Goal: Task Accomplishment & Management: Manage account settings

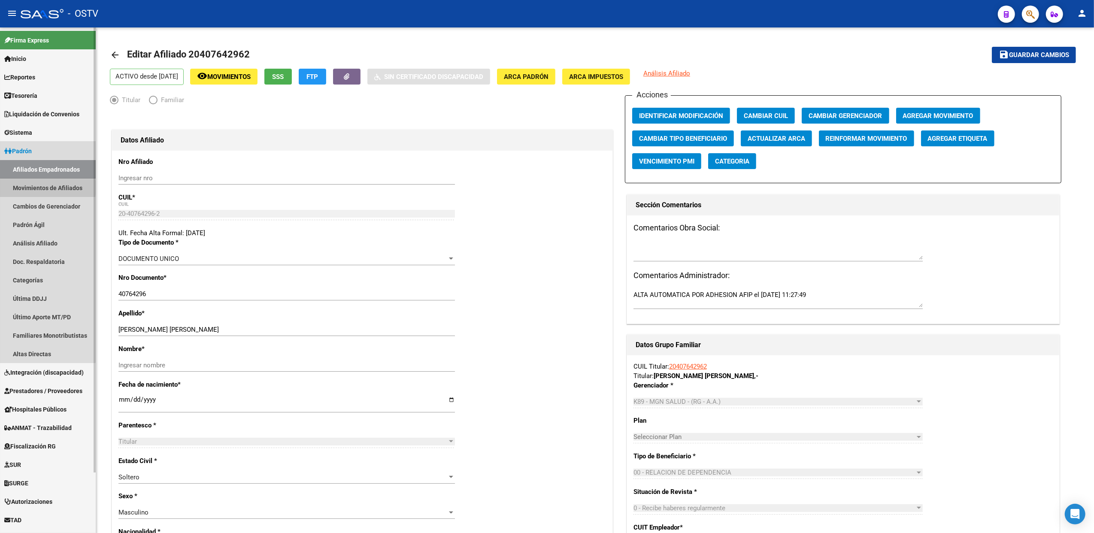
click at [37, 188] on link "Movimientos de Afiliados" at bounding box center [48, 188] width 96 height 18
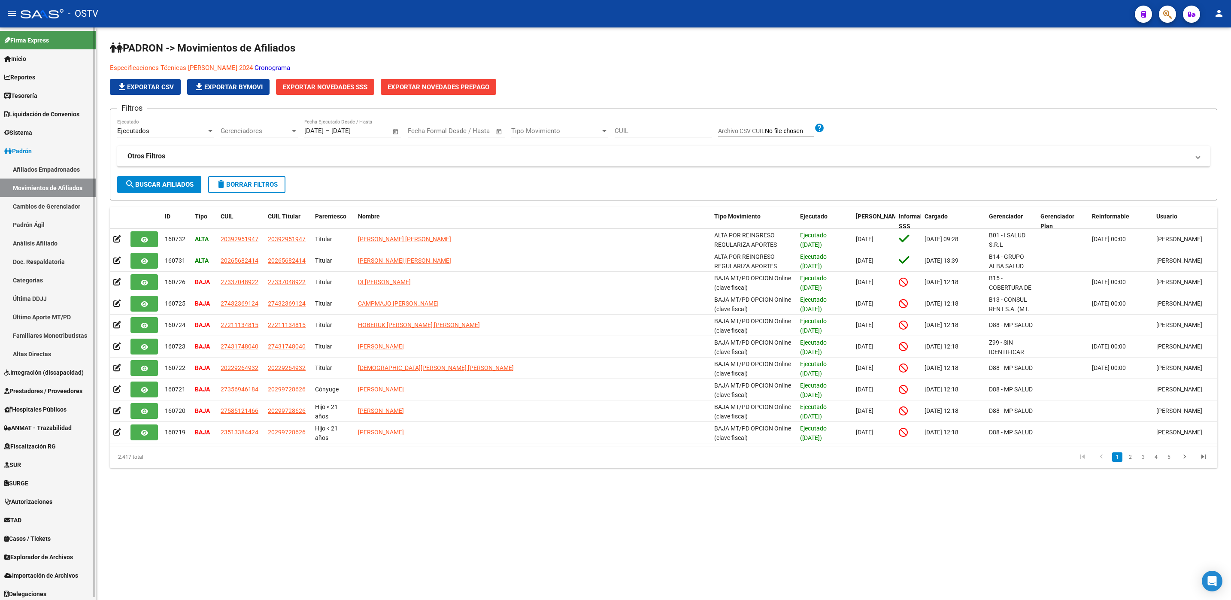
drag, startPoint x: 30, startPoint y: 227, endPoint x: 39, endPoint y: 224, distance: 9.8
click at [30, 227] on link "Padrón Ágil" at bounding box center [48, 224] width 96 height 18
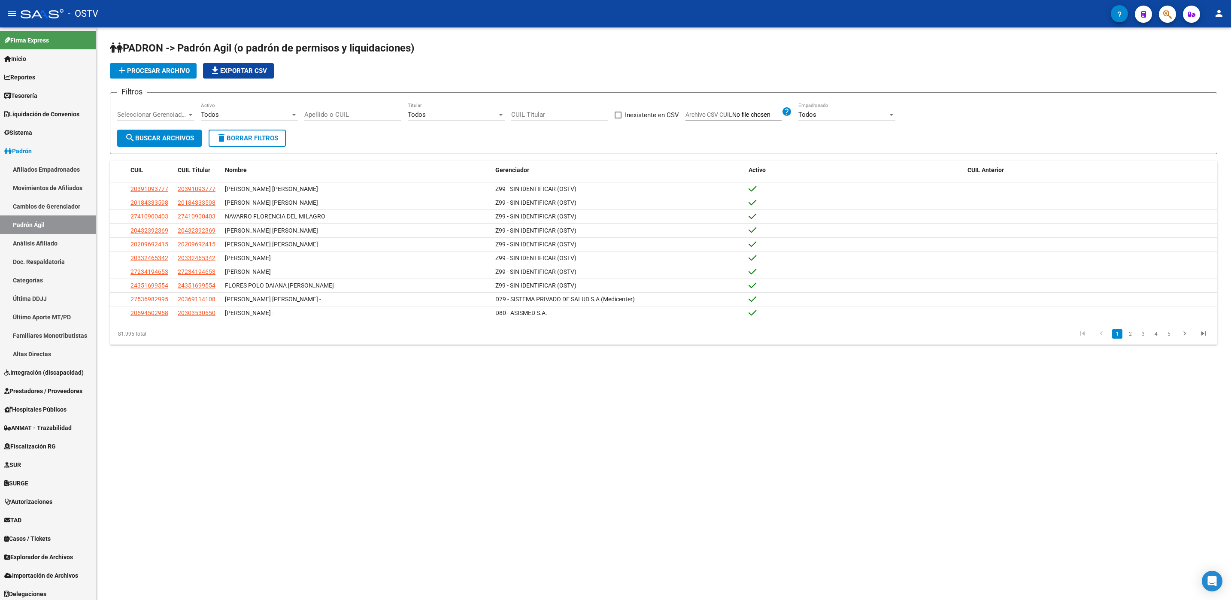
click at [745, 112] on input "Archivo CSV CUIL" at bounding box center [756, 115] width 49 height 8
type input "C:\fakepath\D78aD79 08102025.xlsx"
click at [44, 169] on link "Afiliados Empadronados" at bounding box center [48, 169] width 96 height 18
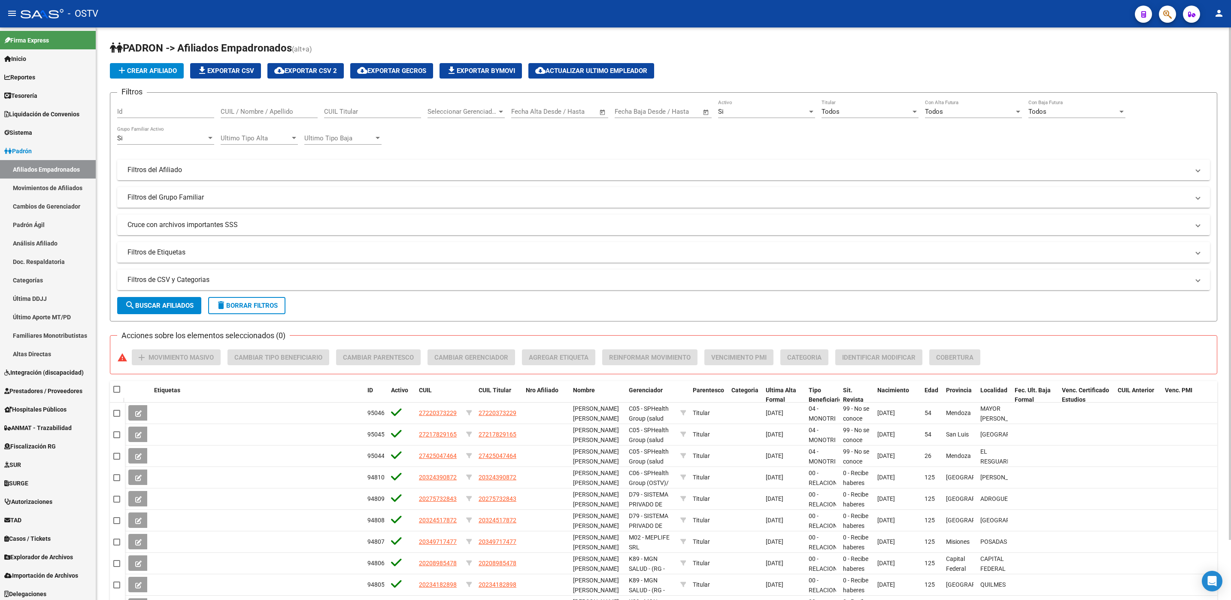
click at [188, 275] on mat-expansion-panel-header "Filtros de CSV y Categorias" at bounding box center [663, 280] width 1093 height 21
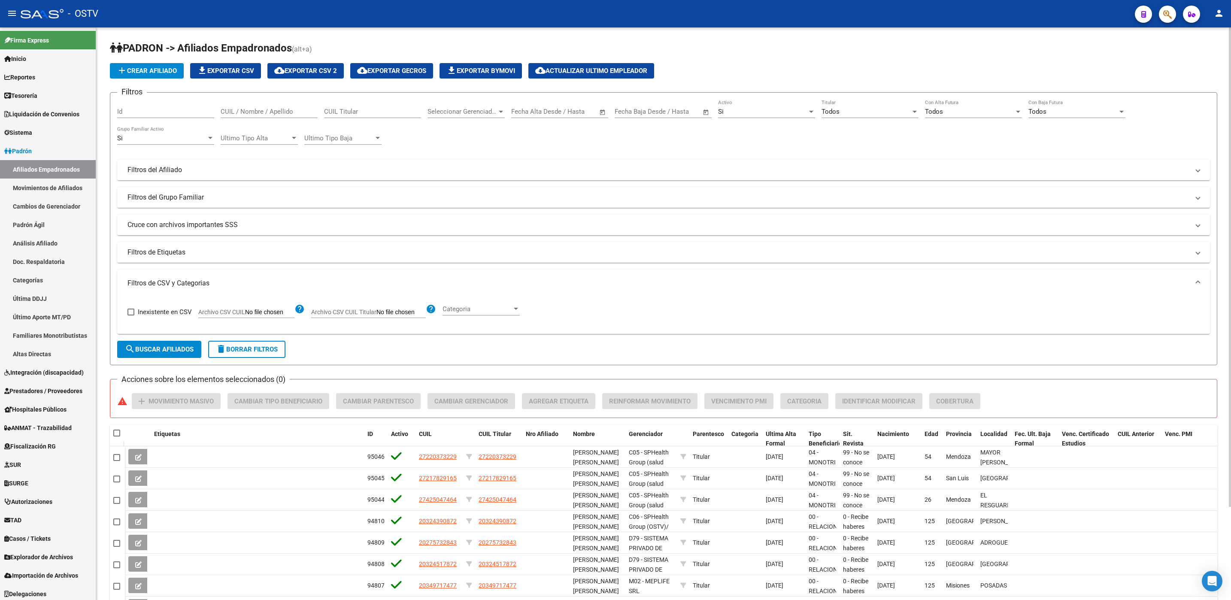
click at [268, 313] on input "Archivo CSV CUIL" at bounding box center [269, 313] width 49 height 8
type input "C:\fakepath\D78aD79 08102025.xlsx"
click at [168, 346] on span "search Buscar Afiliados" at bounding box center [159, 349] width 69 height 8
click at [258, 314] on input "Archivo CSV CUIL" at bounding box center [269, 313] width 49 height 8
click at [46, 227] on link "Padrón Ágil" at bounding box center [48, 224] width 96 height 18
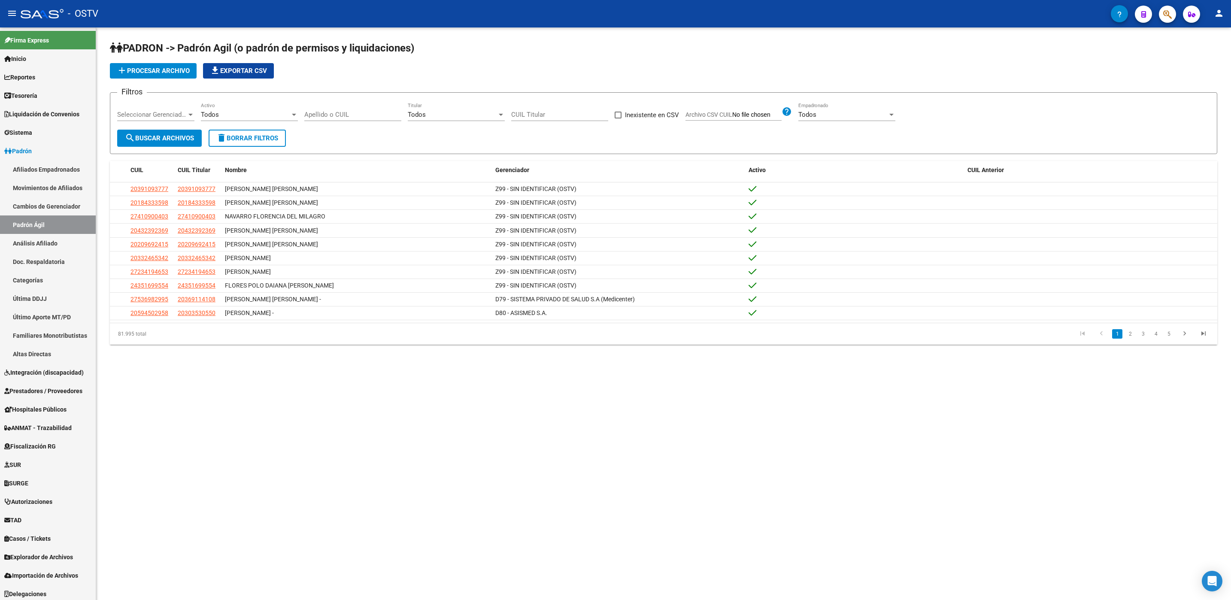
click at [739, 120] on label "Archivo CSV CUIL" at bounding box center [733, 115] width 96 height 9
click at [739, 119] on input "Archivo CSV CUIL" at bounding box center [756, 115] width 49 height 8
type input "C:\fakepath\D78aD79 08102025.xlsx"
click at [65, 170] on link "Afiliados Empadronados" at bounding box center [48, 169] width 96 height 18
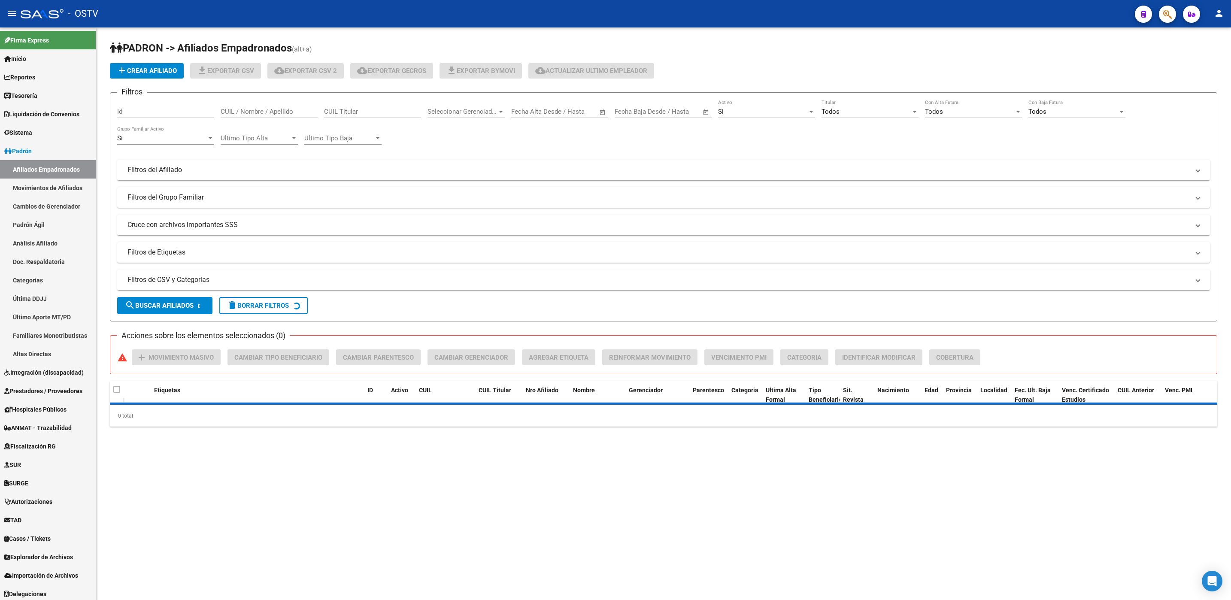
click at [224, 281] on mat-panel-title "Filtros de CSV y Categorias" at bounding box center [658, 279] width 1062 height 9
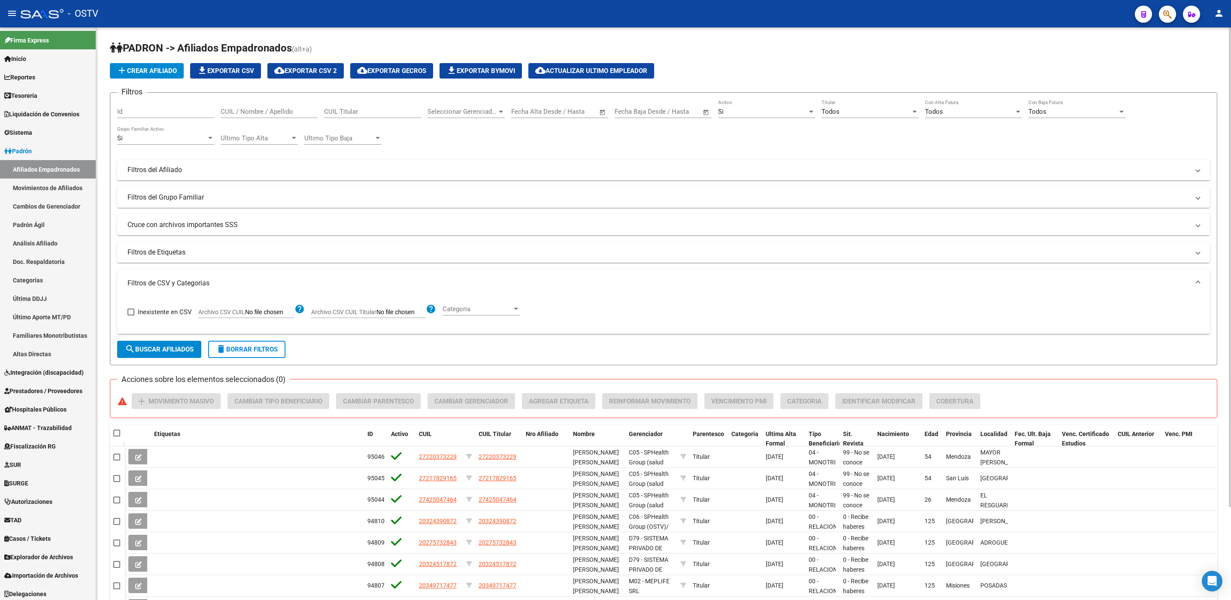
click at [268, 312] on input "Archivo CSV CUIL" at bounding box center [269, 313] width 49 height 8
drag, startPoint x: 51, startPoint y: 222, endPoint x: 61, endPoint y: 230, distance: 11.9
click at [51, 222] on link "Padrón Ágil" at bounding box center [48, 224] width 96 height 18
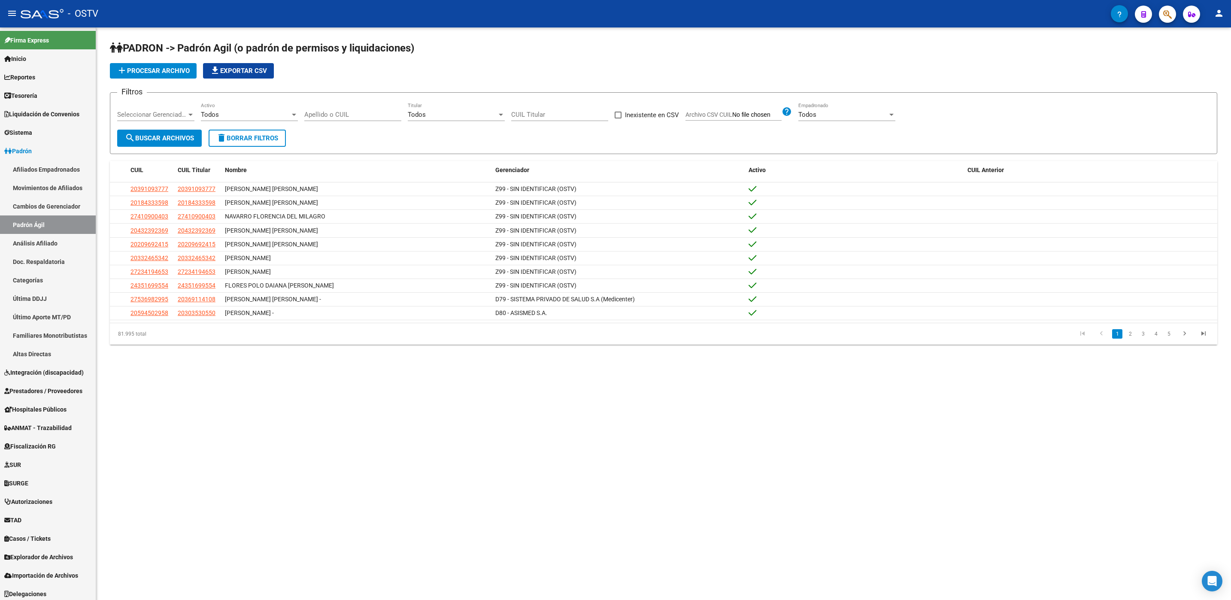
click at [729, 116] on span "Archivo CSV CUIL" at bounding box center [708, 114] width 47 height 7
click at [732, 116] on input "Archivo CSV CUIL" at bounding box center [756, 115] width 49 height 8
type input "C:\fakepath\D78aD79 08102025.csv"
click at [178, 136] on span "search Buscar Archivos" at bounding box center [159, 138] width 69 height 8
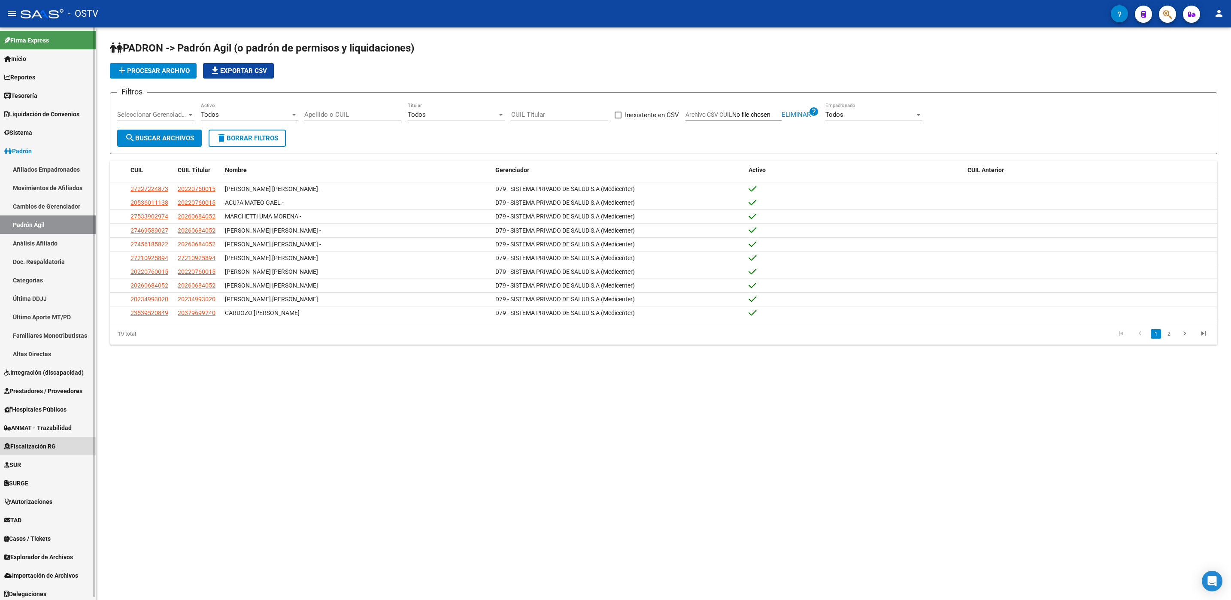
click at [31, 451] on span "Fiscalización RG" at bounding box center [29, 446] width 51 height 9
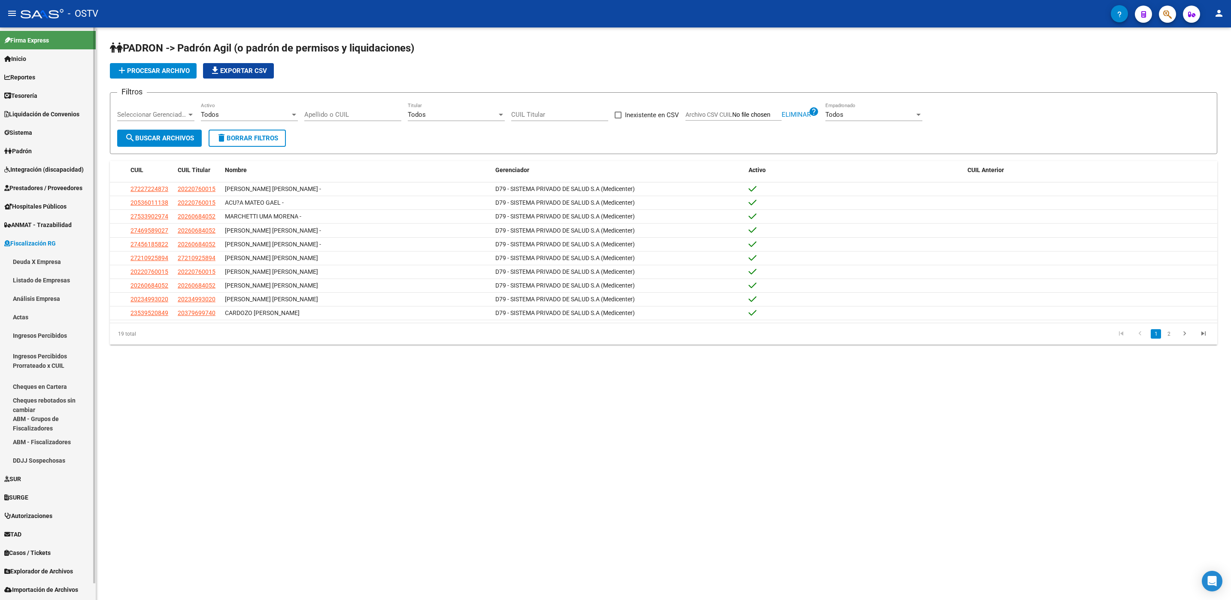
click at [31, 261] on link "Deuda X Empresa" at bounding box center [48, 261] width 96 height 18
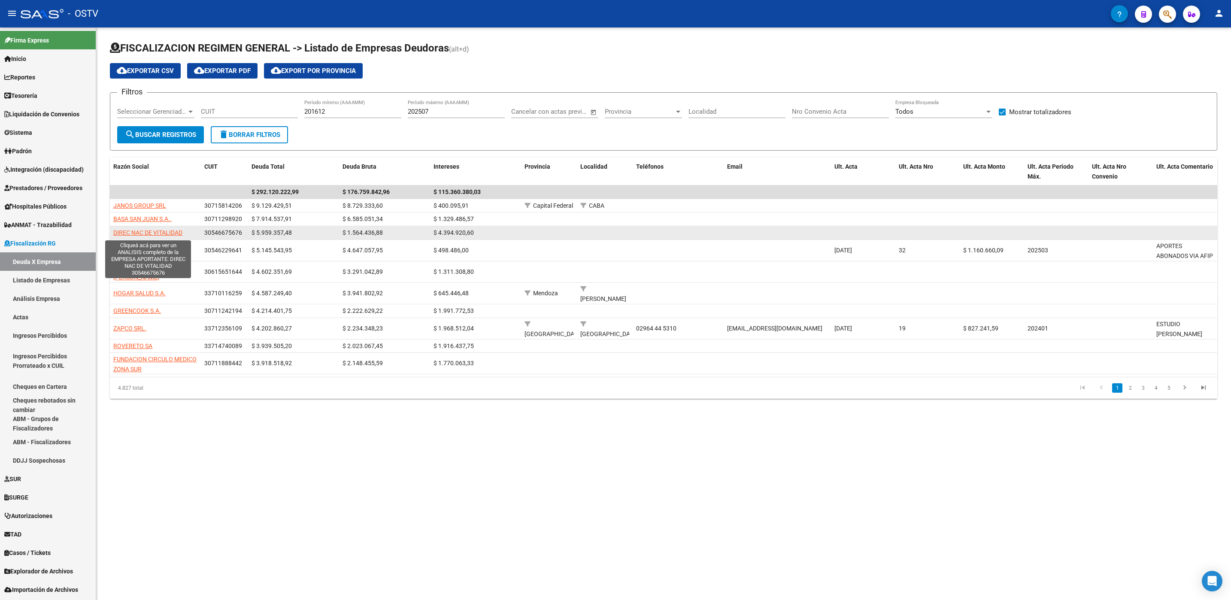
click at [140, 234] on span "DIREC NAC DE VITALIDAD" at bounding box center [147, 232] width 69 height 7
type textarea "30546675676"
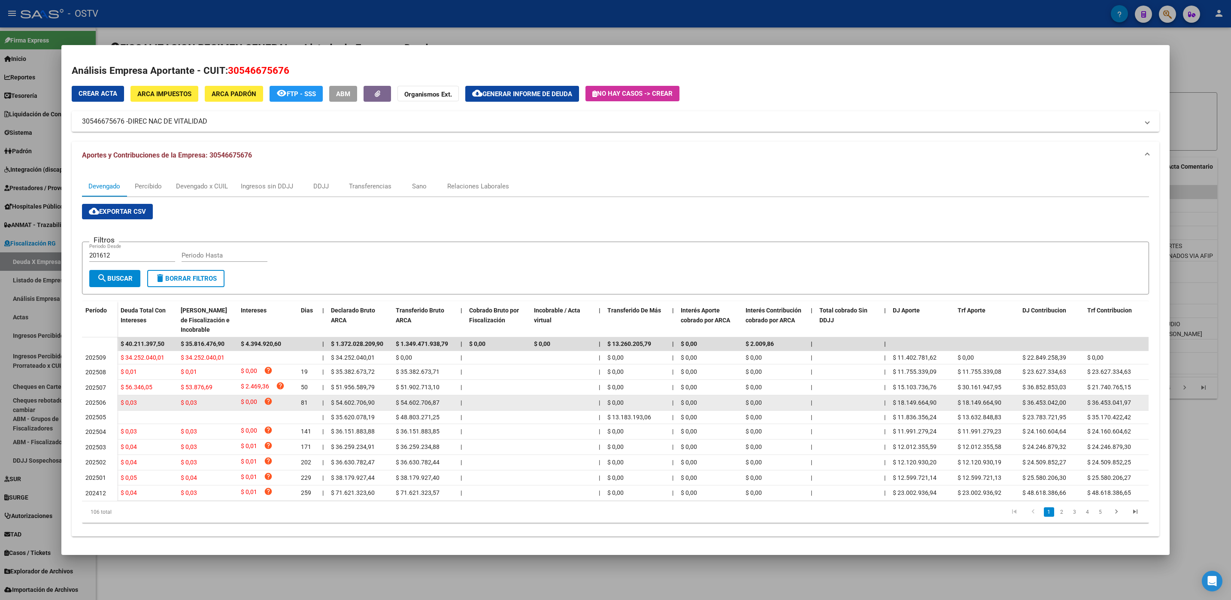
scroll to position [0, 0]
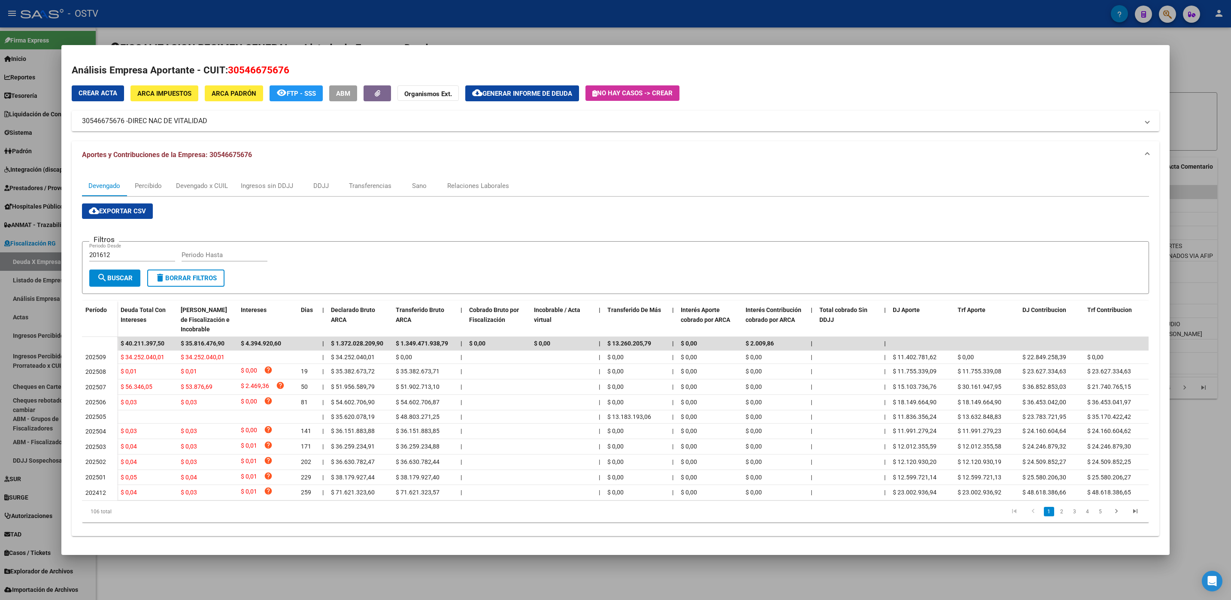
click at [483, 23] on div at bounding box center [615, 300] width 1231 height 600
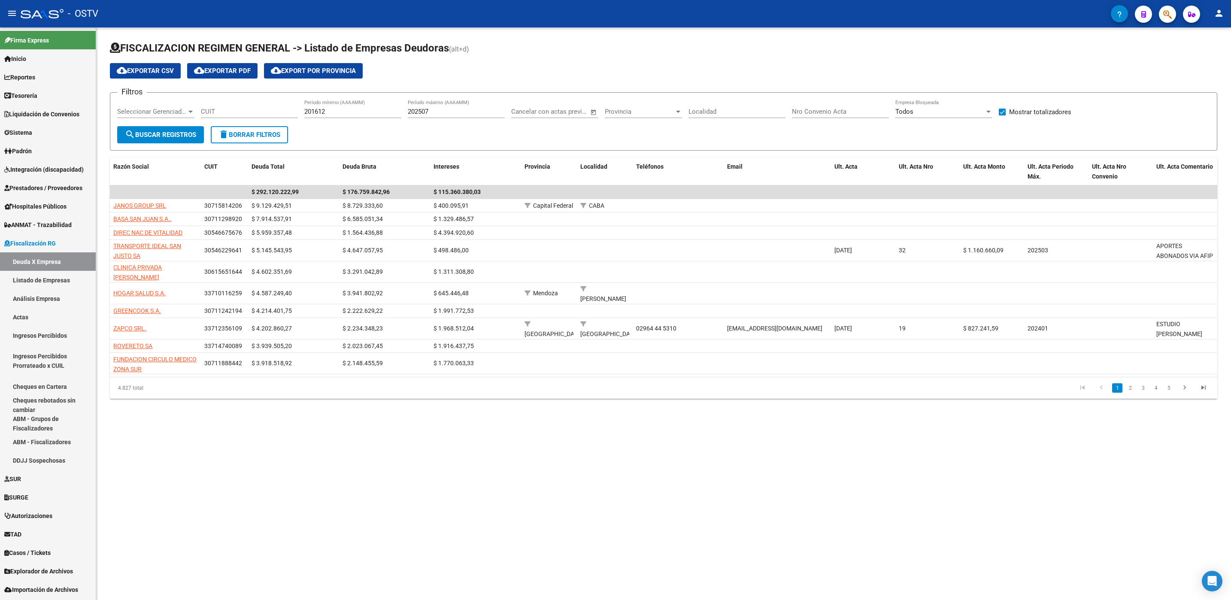
click at [273, 439] on mat-sidenav-content "FISCALIZACION REGIMEN GENERAL -> Listado de Empresas Deudoras (alt+d) cloud_dow…" at bounding box center [663, 313] width 1135 height 572
click at [31, 157] on link "Padrón" at bounding box center [48, 151] width 96 height 18
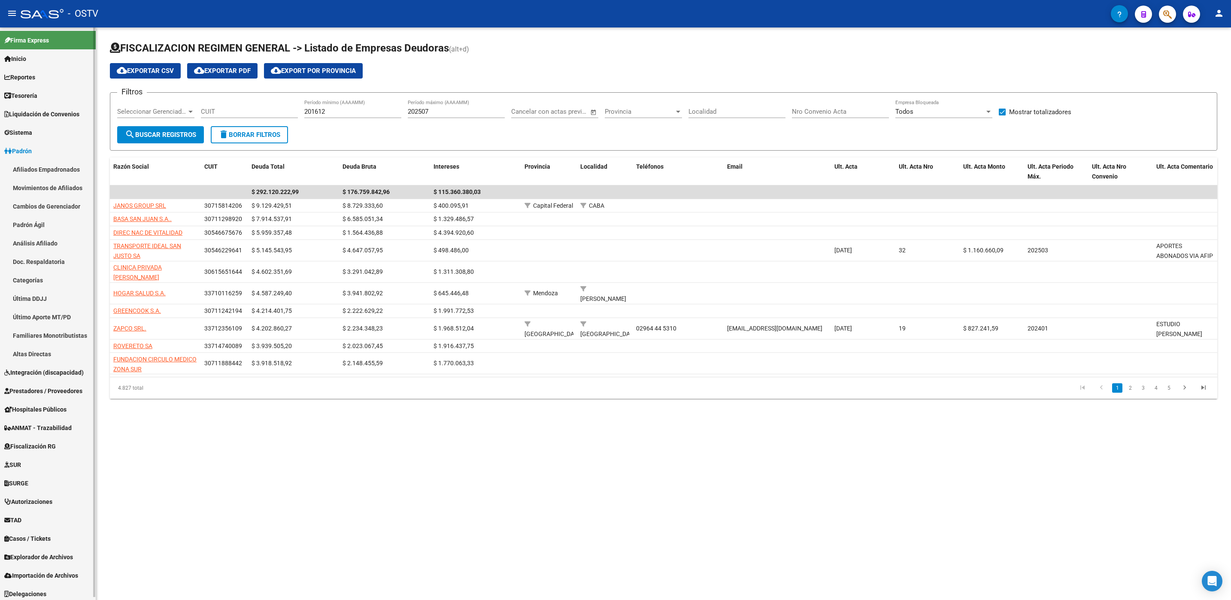
click at [25, 169] on link "Afiliados Empadronados" at bounding box center [48, 169] width 96 height 18
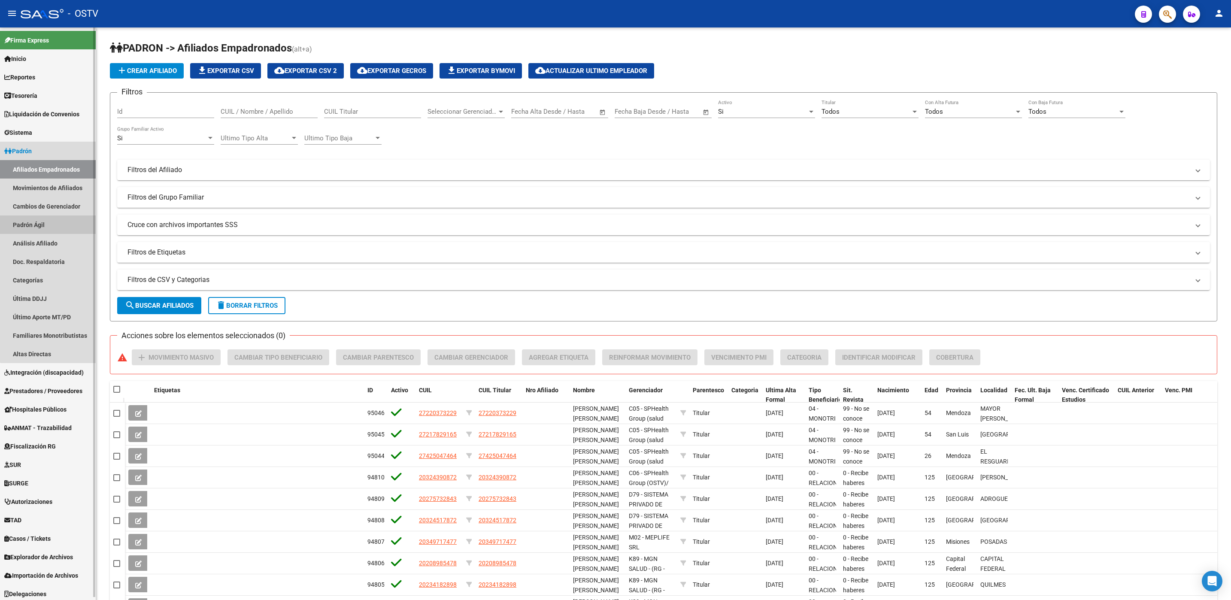
click at [53, 228] on link "Padrón Ágil" at bounding box center [48, 224] width 96 height 18
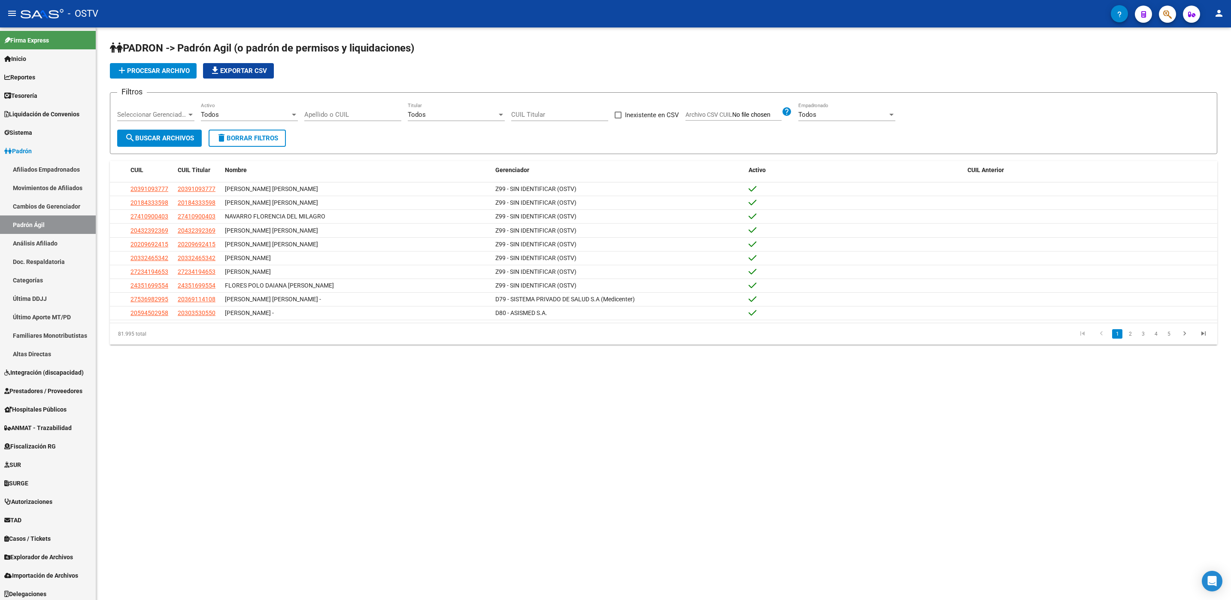
click at [756, 116] on input "Archivo CSV CUIL" at bounding box center [756, 115] width 49 height 8
type input "C:\fakepath\D78aD79 08102025.csv"
click at [178, 140] on span "search Buscar Archivos" at bounding box center [159, 138] width 69 height 8
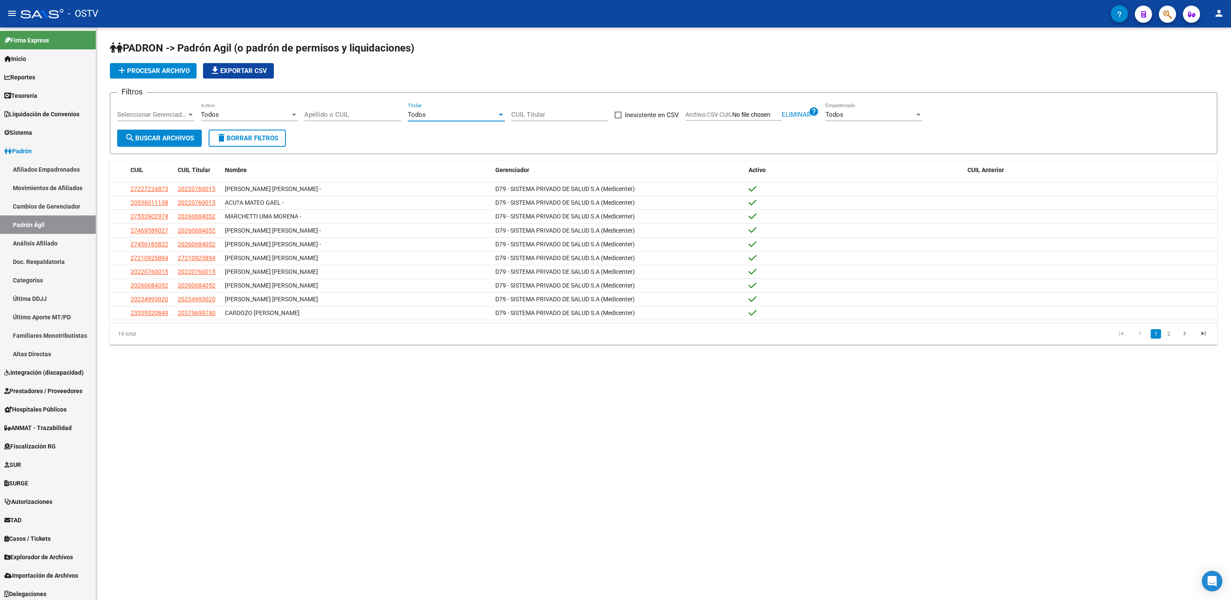
click at [431, 117] on div "Todos" at bounding box center [452, 115] width 89 height 8
click at [427, 135] on span "Si" at bounding box center [456, 134] width 97 height 19
click at [147, 140] on span "search Buscar Archivos" at bounding box center [159, 138] width 69 height 8
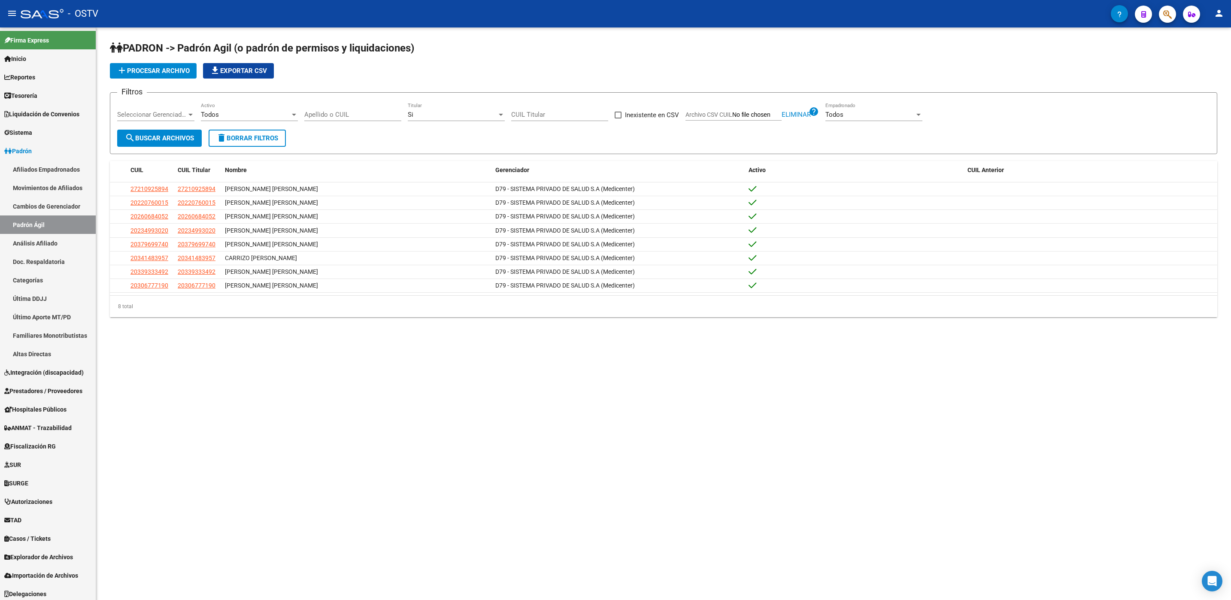
drag, startPoint x: 219, startPoint y: 171, endPoint x: 327, endPoint y: 156, distance: 109.2
click at [327, 156] on div "PADRON -> Padrón Agil (o padrón de permisos y liquidaciones) add Procesar archi…" at bounding box center [663, 179] width 1107 height 276
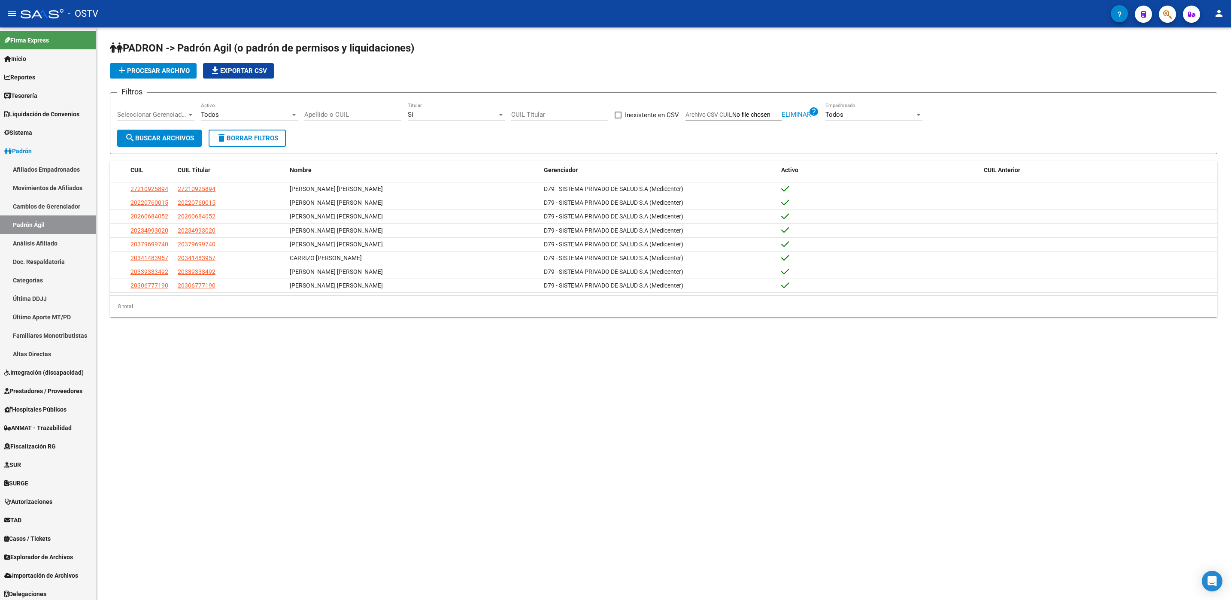
click at [265, 371] on mat-sidenav-content "PADRON -> Padrón Agil (o padrón de permisos y liquidaciones) add Procesar archi…" at bounding box center [663, 313] width 1135 height 572
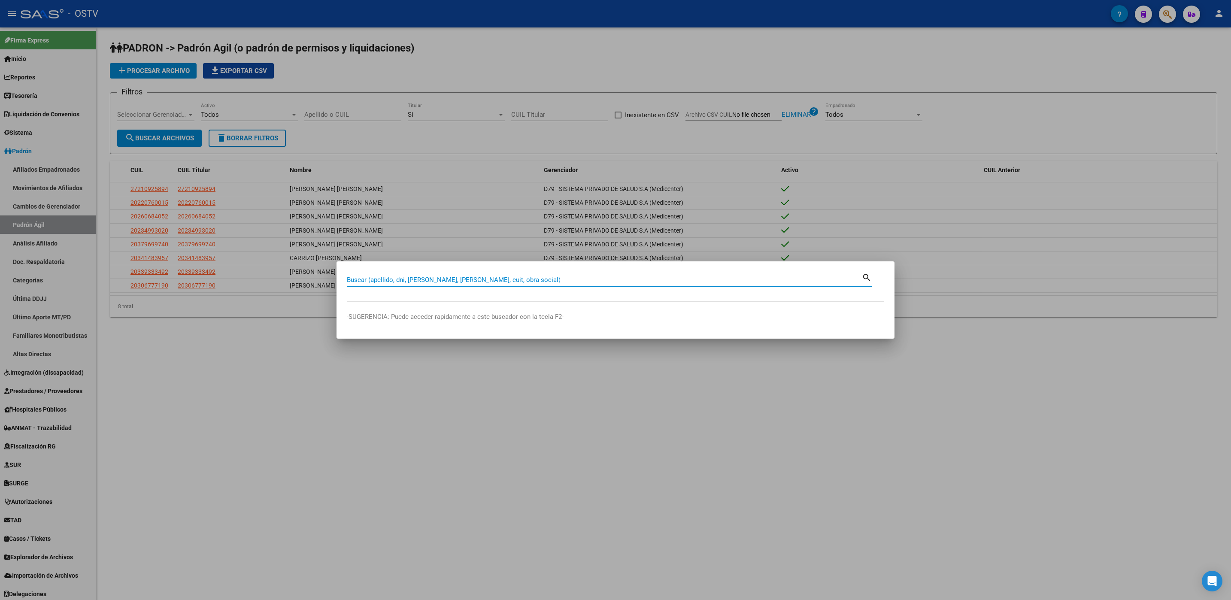
paste input "27349865385"
type input "27349865385"
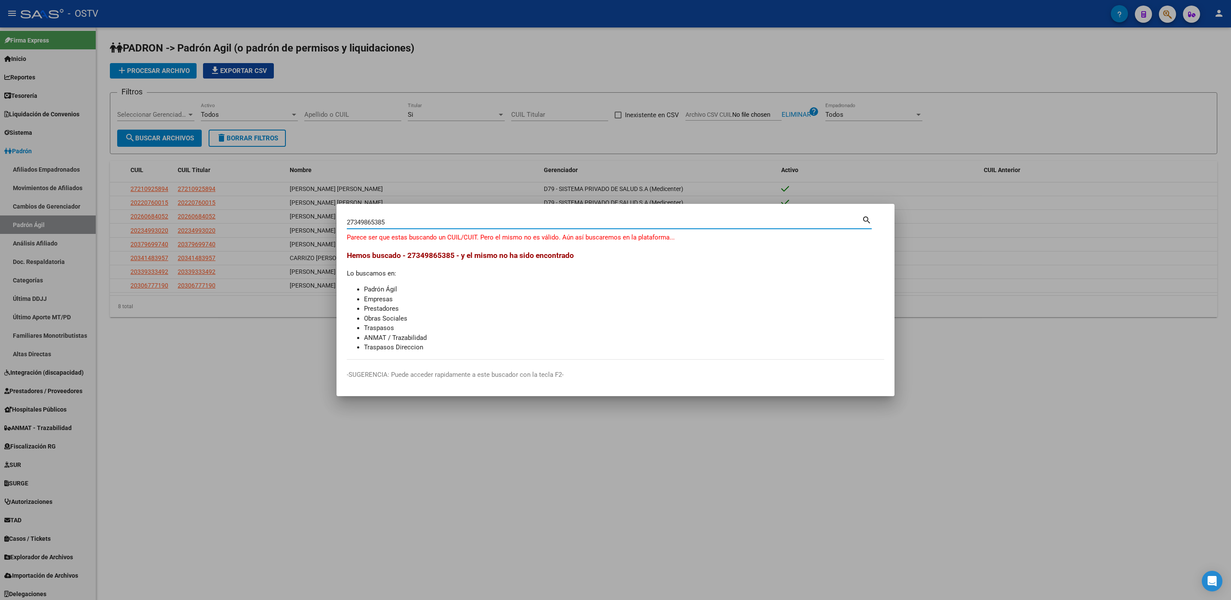
click at [275, 378] on div at bounding box center [615, 300] width 1231 height 600
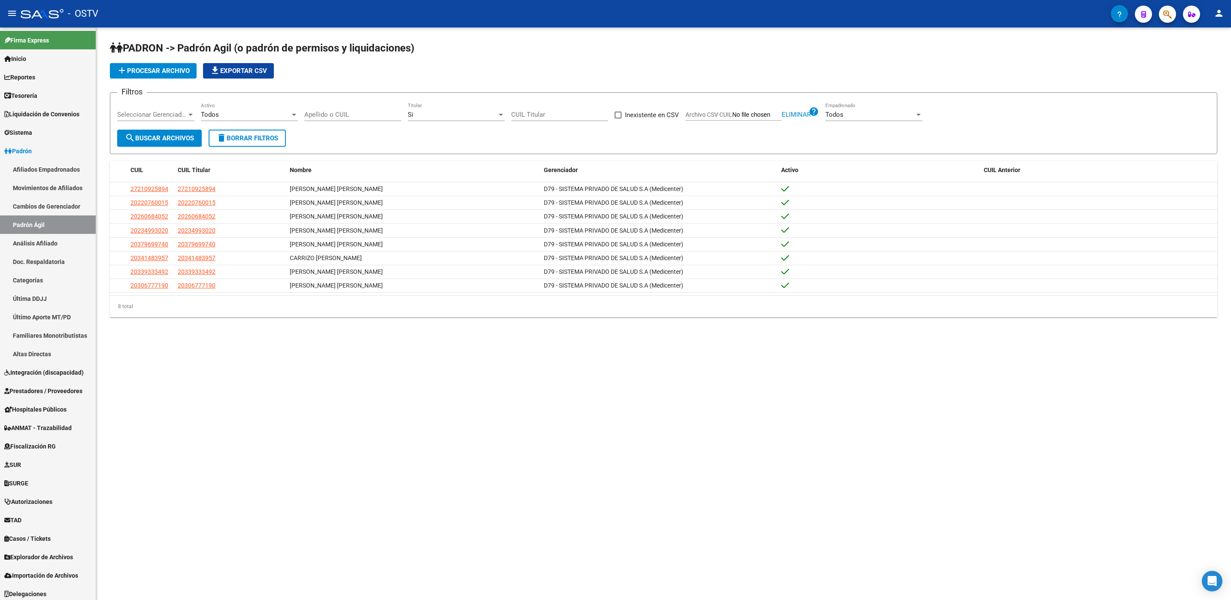
click at [187, 345] on div "PADRON -> Padrón Agil (o padrón de permisos y liquidaciones) add Procesar archi…" at bounding box center [663, 185] width 1135 height 317
click at [250, 115] on div "Todos" at bounding box center [245, 115] width 89 height 8
click at [239, 152] on span "No" at bounding box center [249, 153] width 97 height 19
click at [187, 142] on span "search Buscar Archivos" at bounding box center [159, 138] width 69 height 8
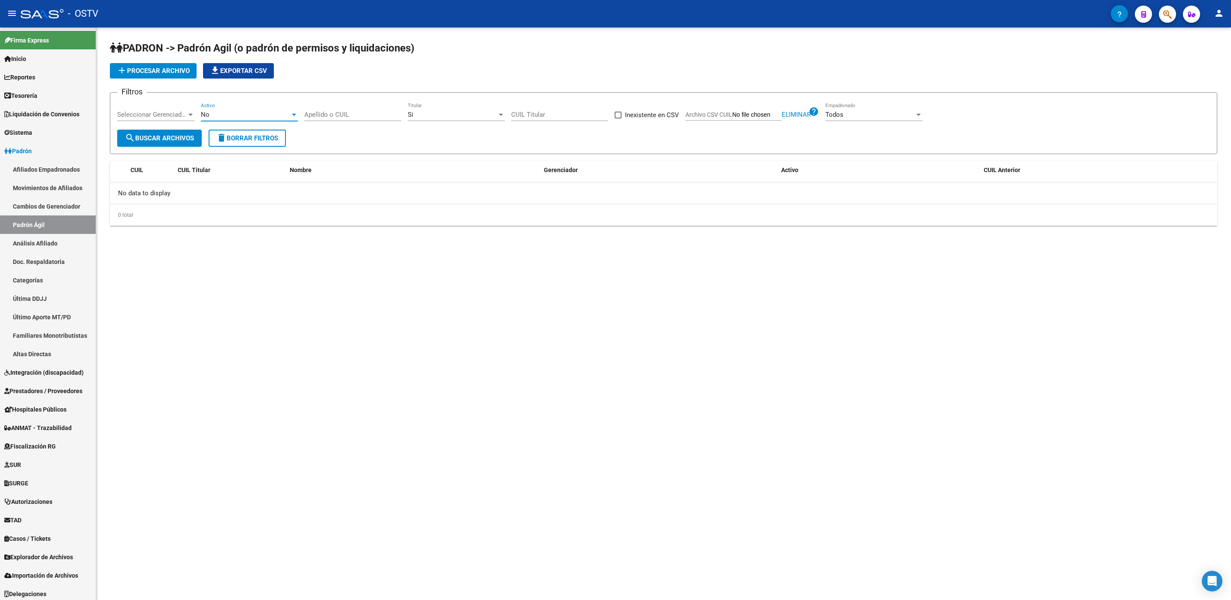
click at [245, 116] on div "No" at bounding box center [245, 115] width 89 height 8
click at [232, 82] on span "Todos" at bounding box center [249, 76] width 97 height 19
click at [173, 139] on span "search Buscar Archivos" at bounding box center [159, 138] width 69 height 8
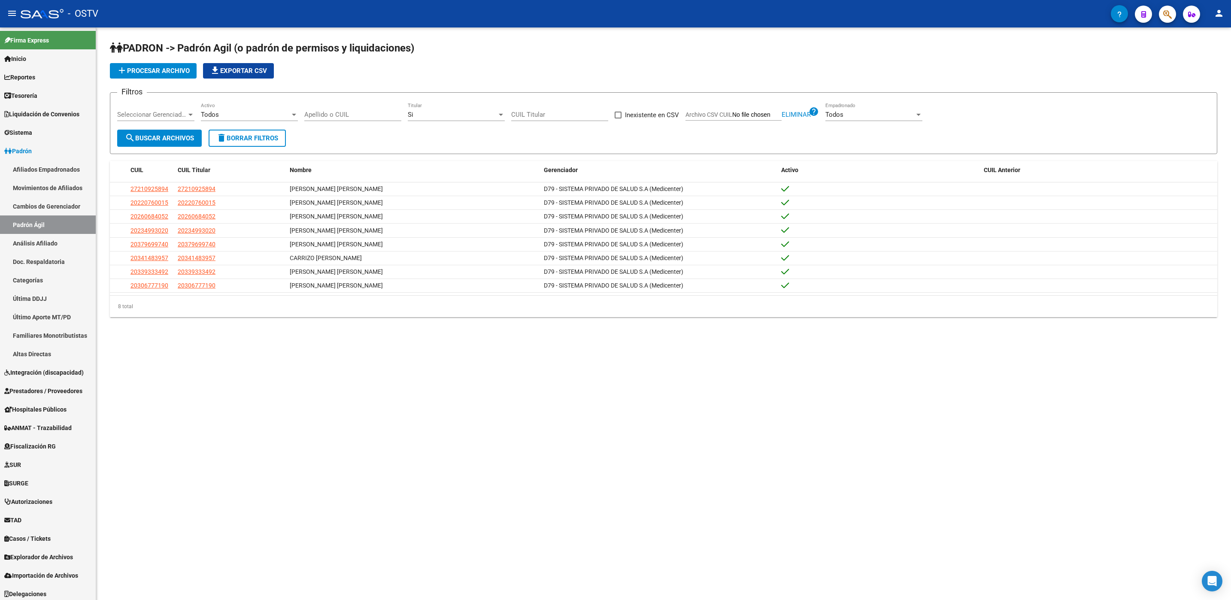
click at [274, 351] on mat-sidenav-content "PADRON -> Padrón Agil (o padrón de permisos y liquidaciones) add Procesar archi…" at bounding box center [663, 313] width 1135 height 572
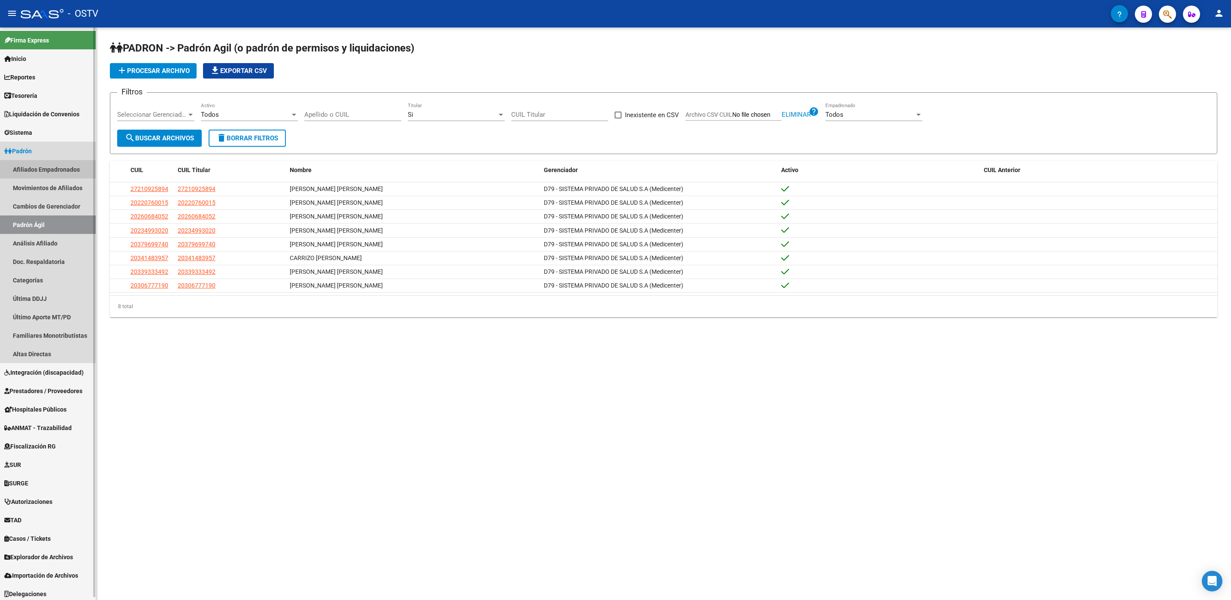
drag, startPoint x: 65, startPoint y: 169, endPoint x: 71, endPoint y: 168, distance: 6.5
click at [65, 169] on link "Afiliados Empadronados" at bounding box center [48, 169] width 96 height 18
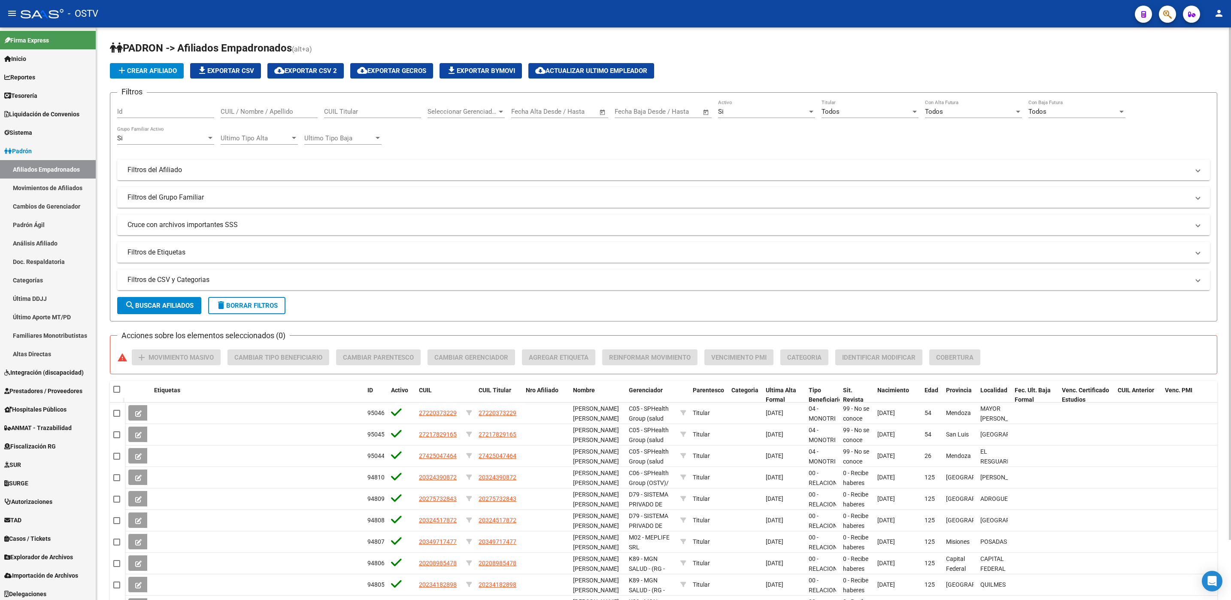
click at [294, 282] on mat-panel-title "Filtros de CSV y Categorias" at bounding box center [658, 279] width 1062 height 9
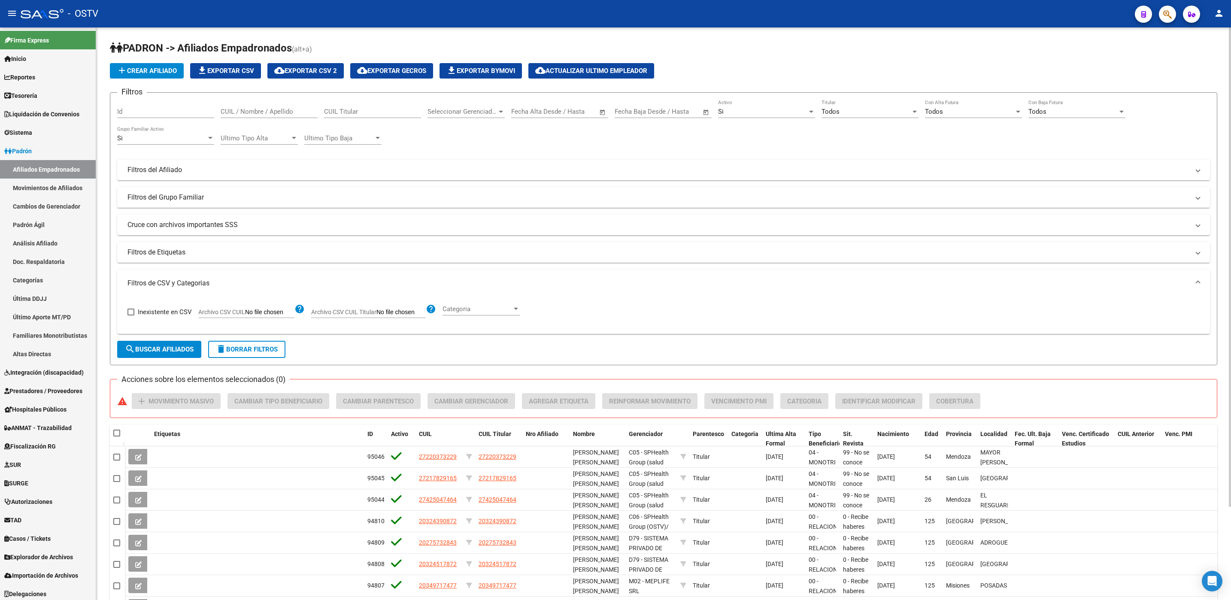
click at [268, 311] on input "Archivo CSV CUIL" at bounding box center [269, 313] width 49 height 8
type input "C:\fakepath\D78aD79 08102025.csv"
click at [172, 347] on span "search Buscar Afiliados" at bounding box center [159, 349] width 69 height 8
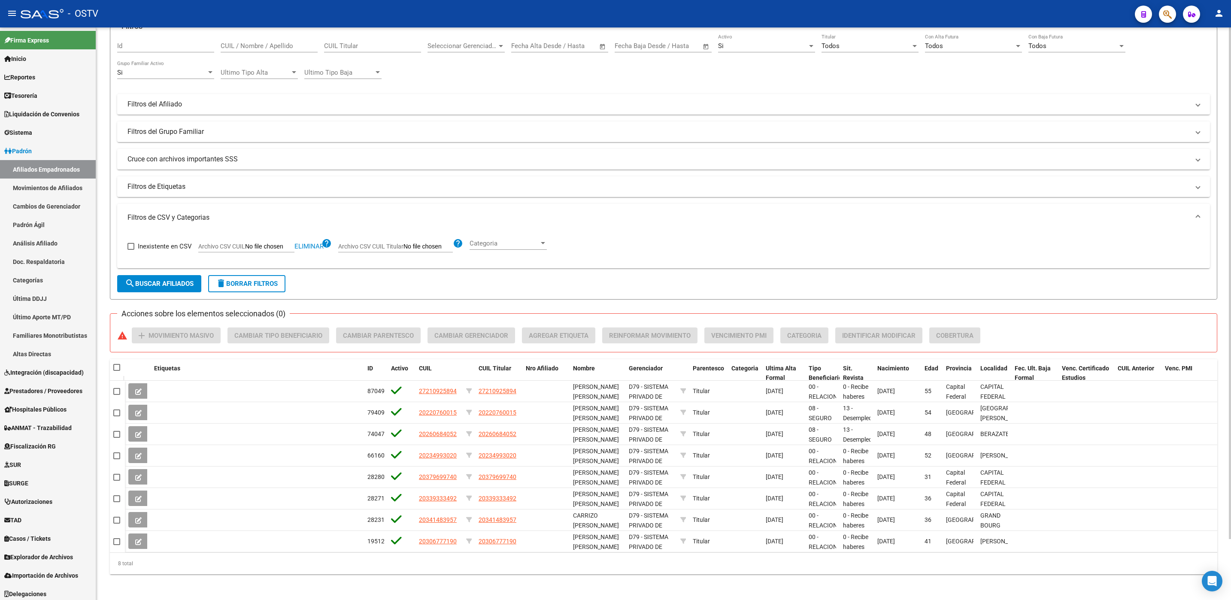
scroll to position [68, 0]
drag, startPoint x: 624, startPoint y: 366, endPoint x: 782, endPoint y: 363, distance: 158.4
click at [782, 363] on div "Etiquetas ID Activo CUIL CUIL Titular Nro Afiliado Nombre Gerenciador Parentesc…" at bounding box center [671, 376] width 1092 height 38
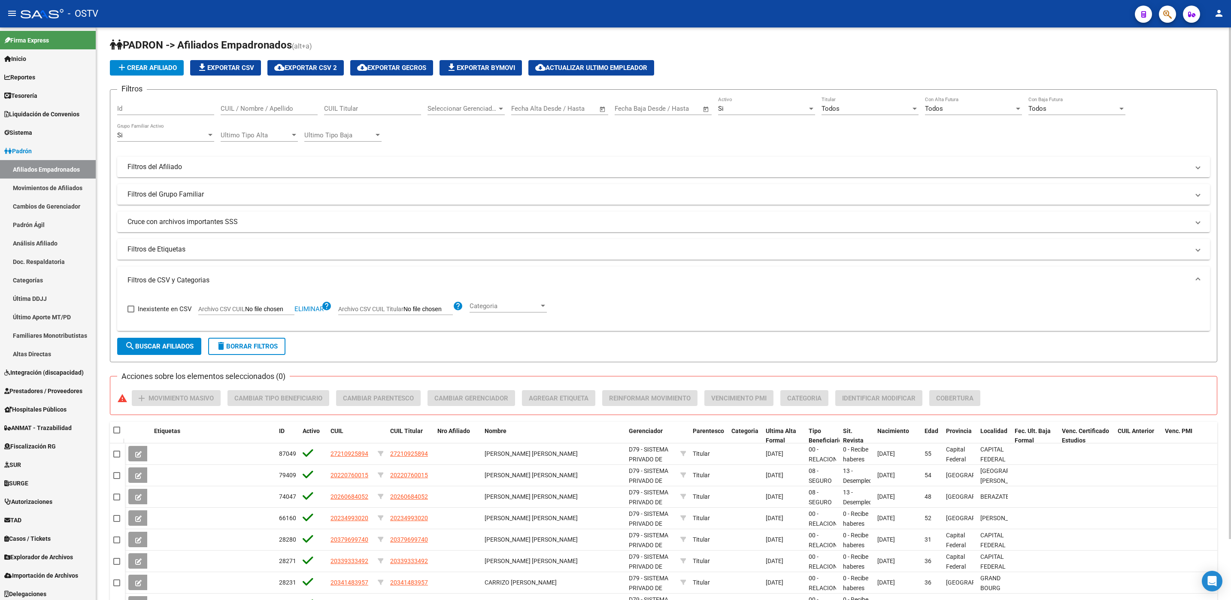
scroll to position [0, 0]
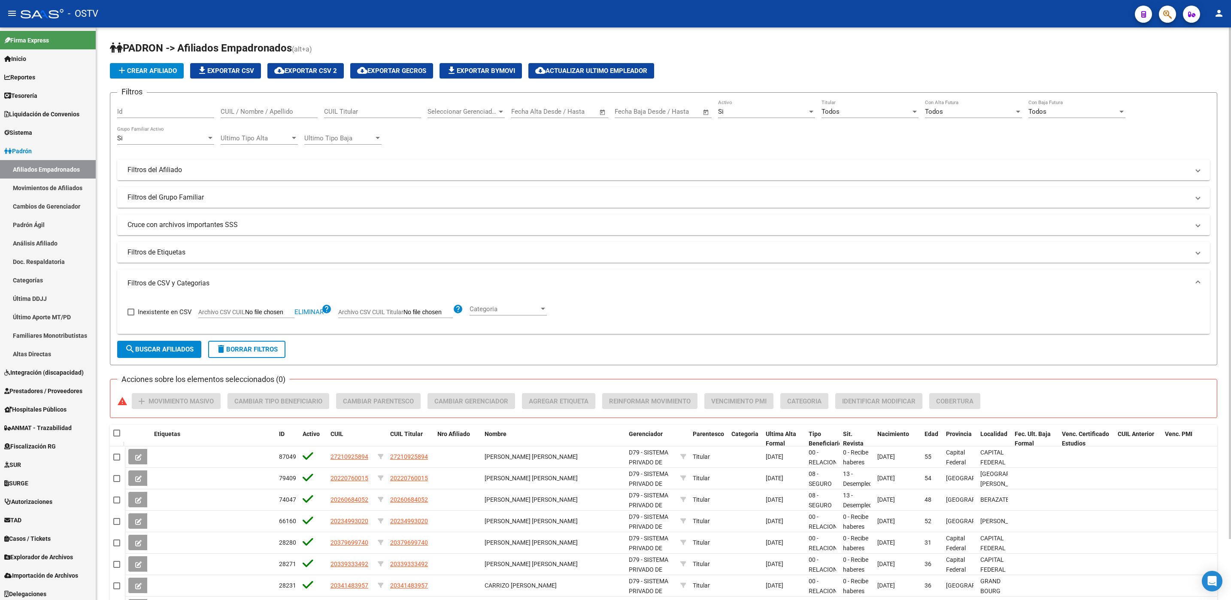
click at [832, 109] on span "Todos" at bounding box center [830, 112] width 18 height 8
click at [831, 131] on span "Si" at bounding box center [869, 131] width 97 height 19
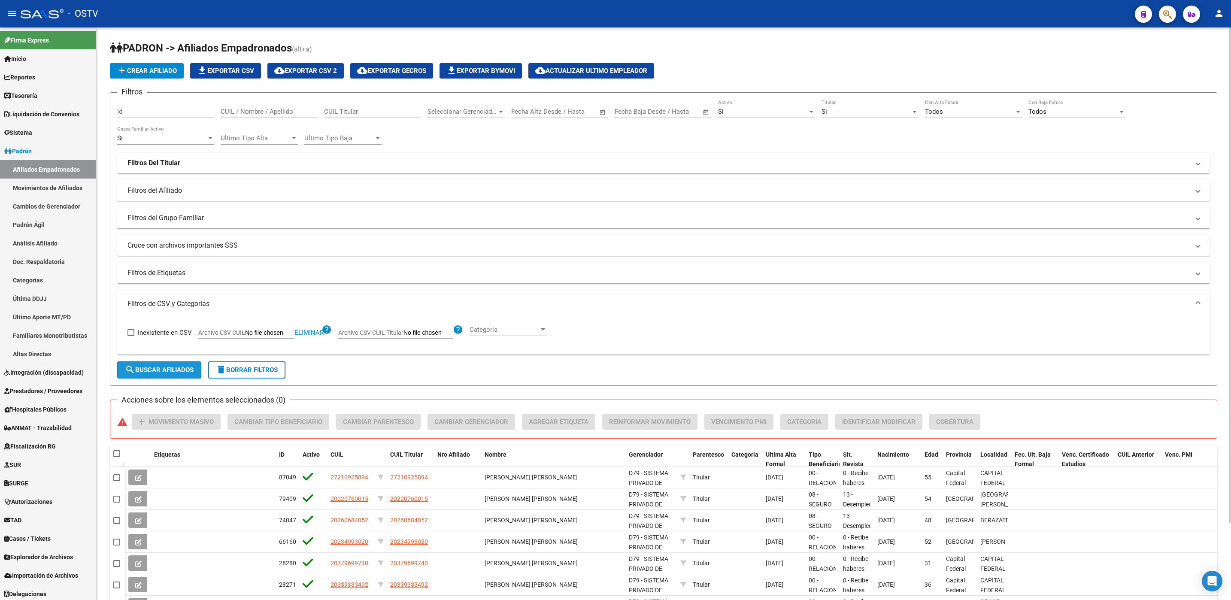
click at [174, 373] on span "search Buscar Afiliados" at bounding box center [159, 370] width 69 height 8
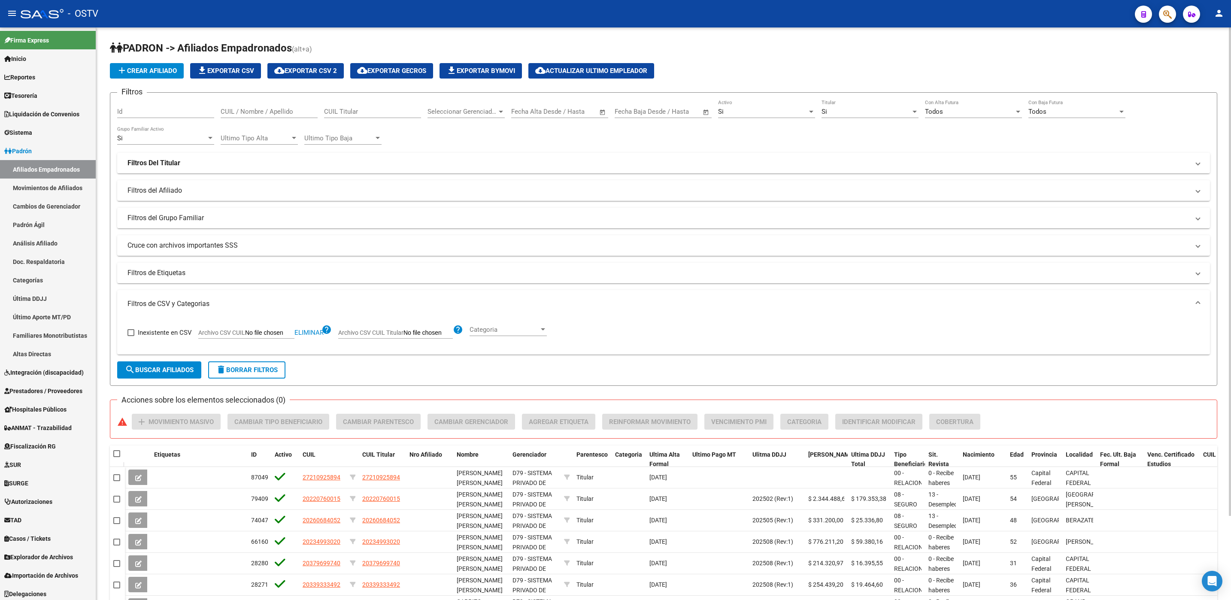
scroll to position [98, 0]
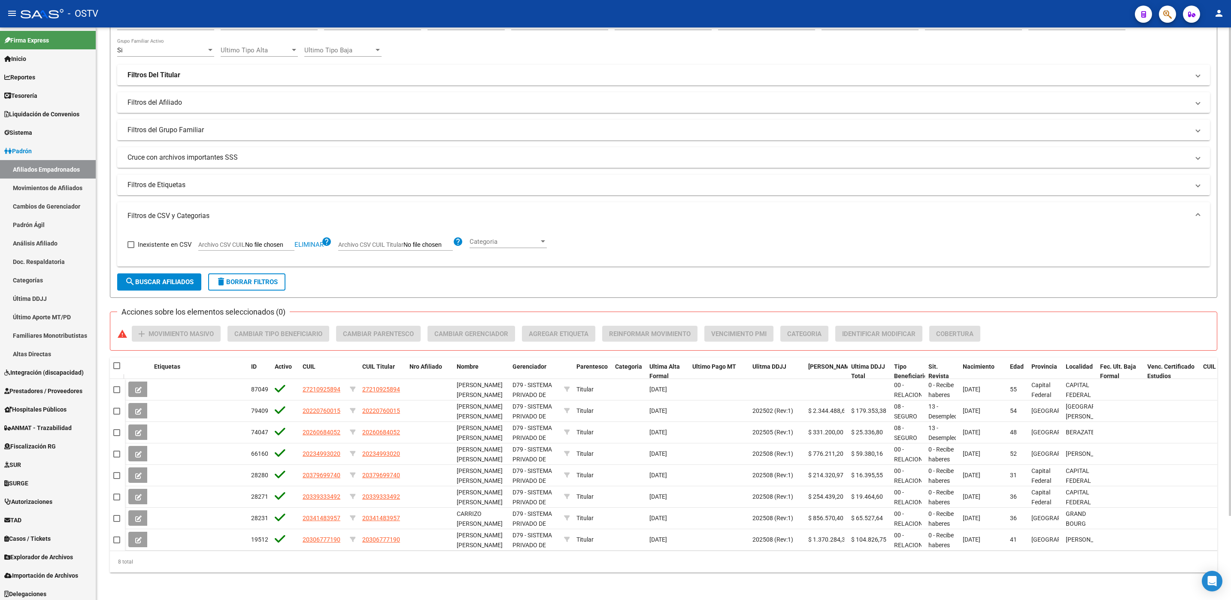
click at [116, 362] on span at bounding box center [116, 365] width 7 height 7
click at [116, 369] on input "checkbox" at bounding box center [116, 369] width 0 height 0
checkbox input "true"
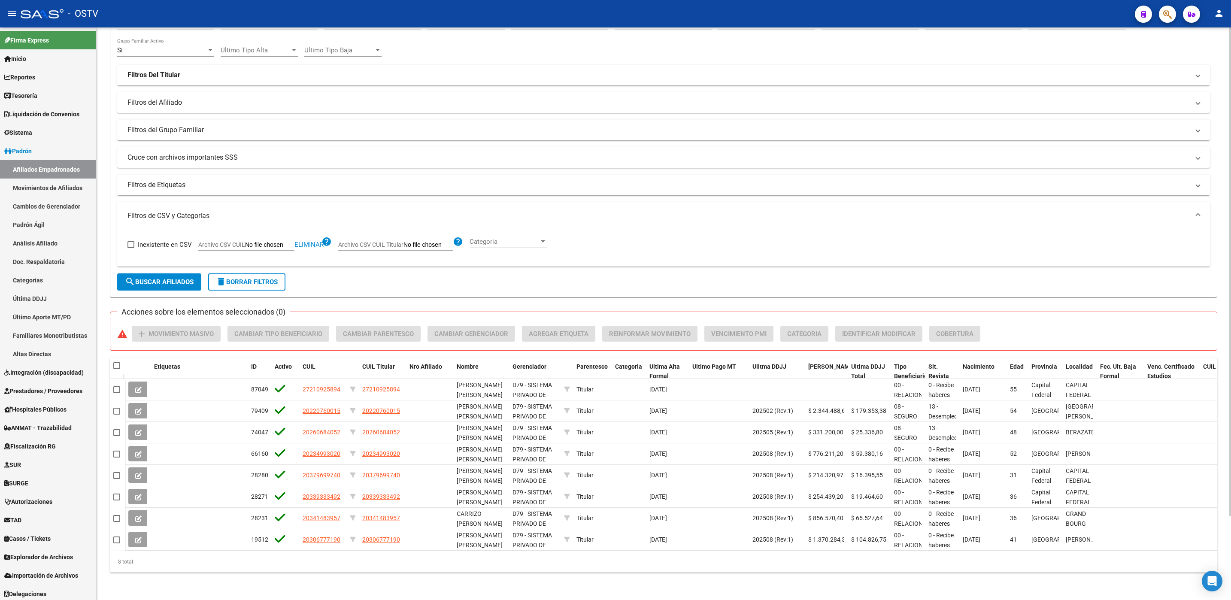
checkbox input "true"
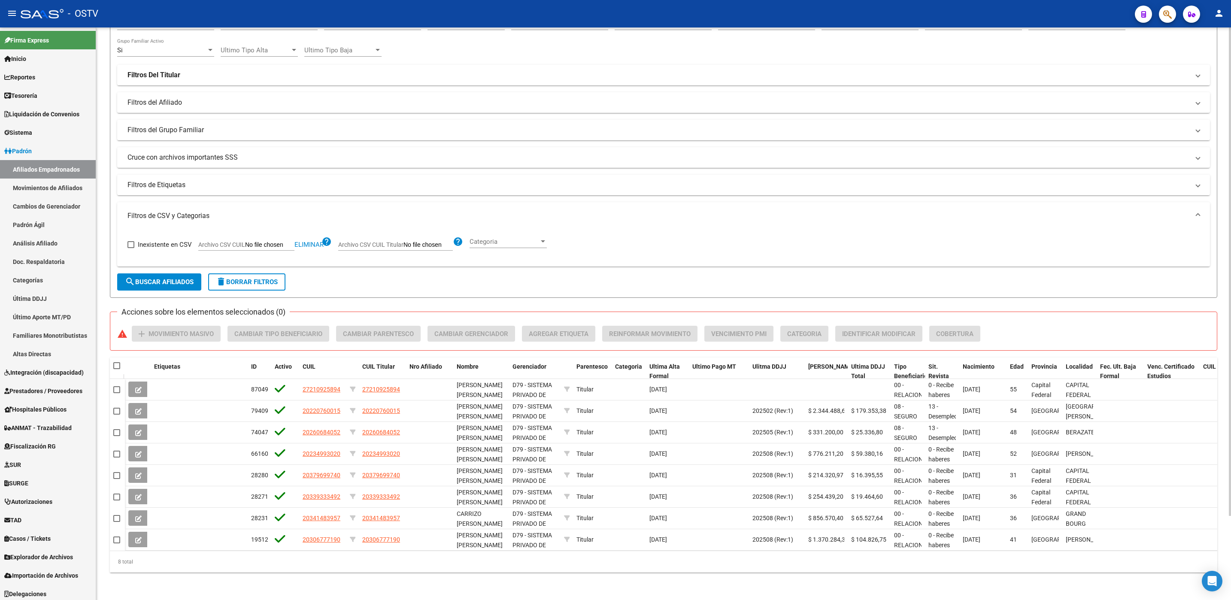
checkbox input "true"
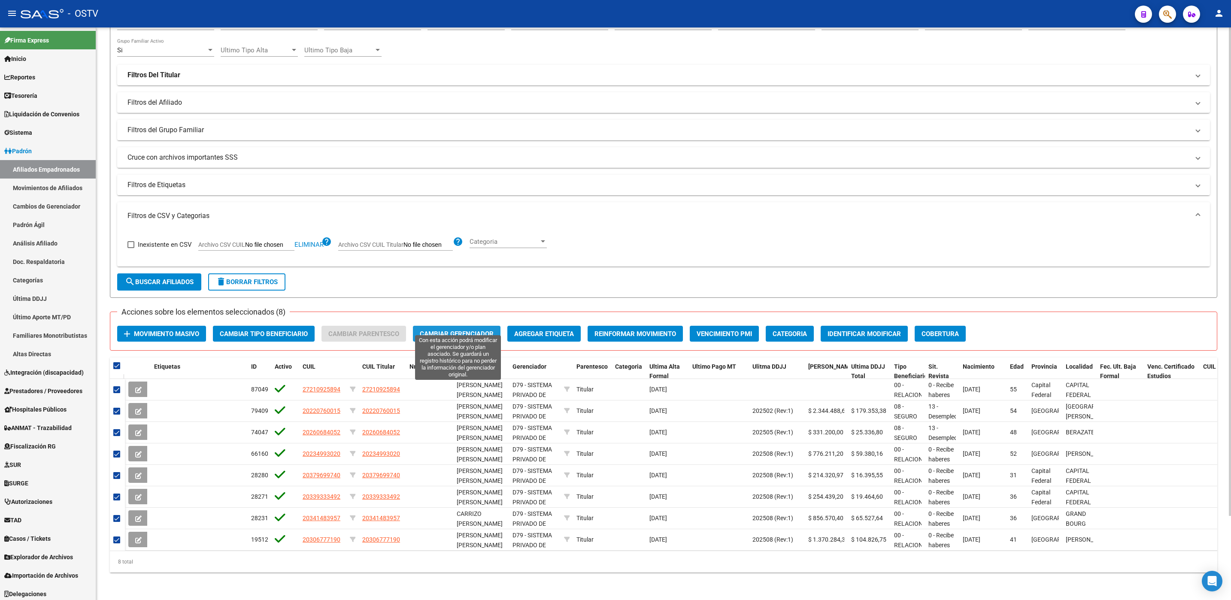
click at [454, 330] on span "Cambiar Gerenciador" at bounding box center [457, 334] width 74 height 8
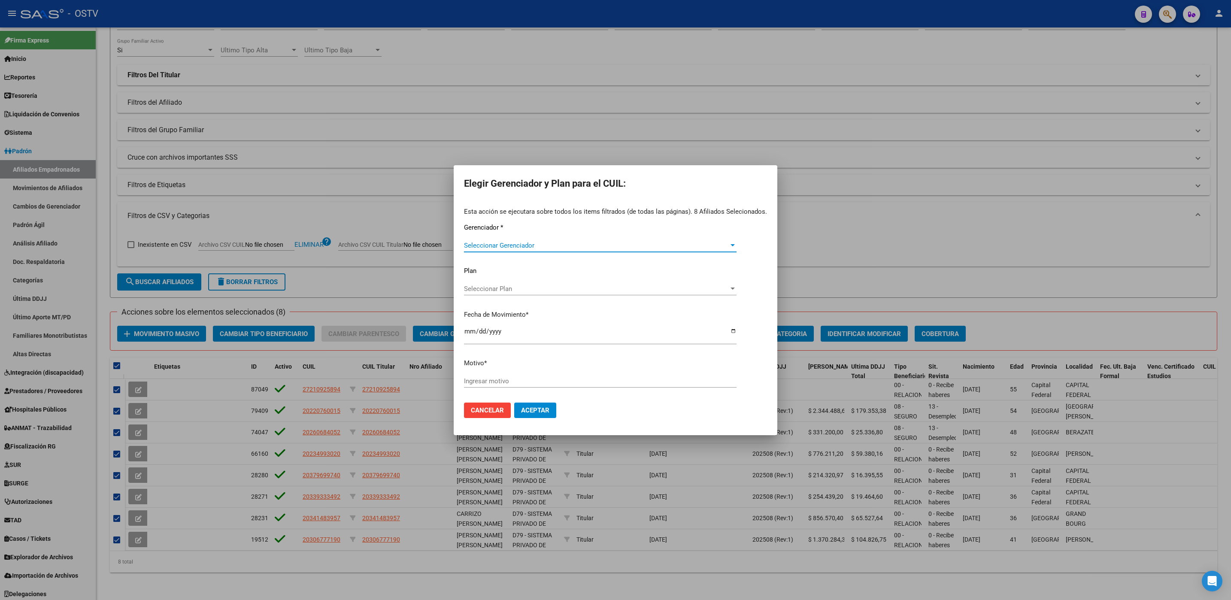
click at [575, 246] on span "Seleccionar Gerenciador" at bounding box center [596, 246] width 265 height 8
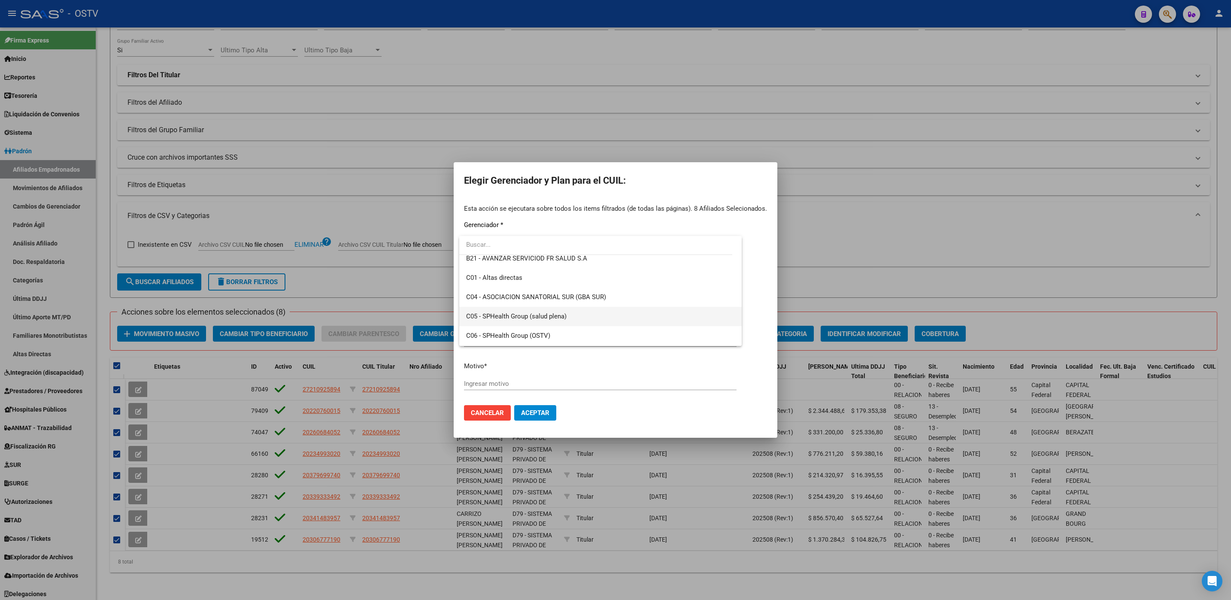
scroll to position [386, 0]
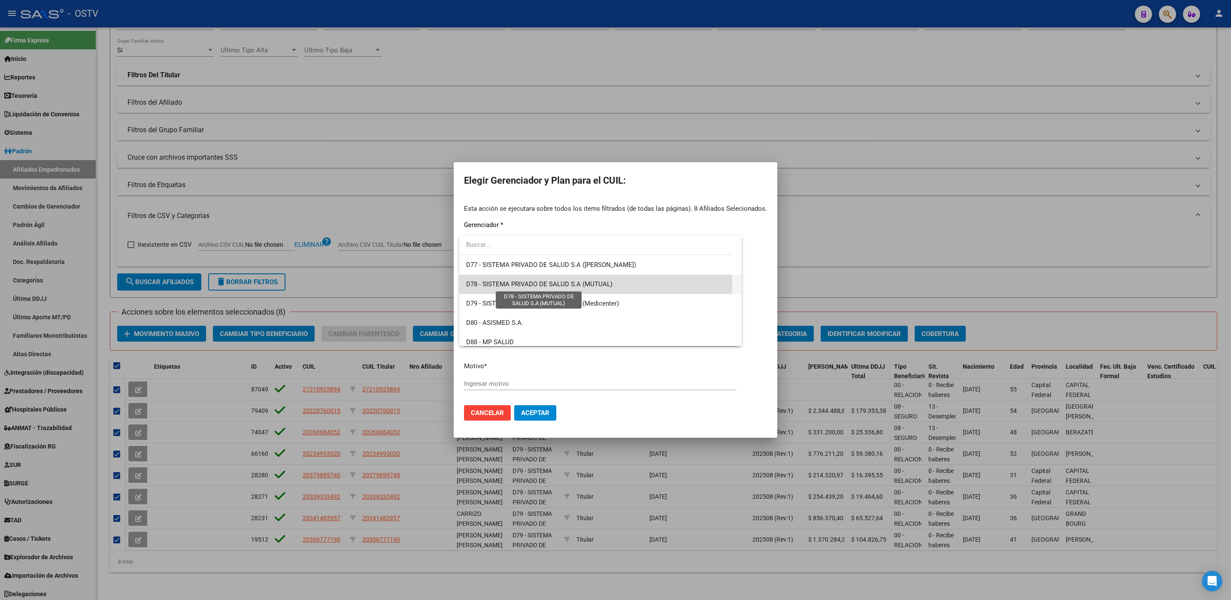
click at [505, 285] on span "D78 - SISTEMA PRIVADO DE SALUD S.A (MUTUAL)" at bounding box center [539, 284] width 146 height 8
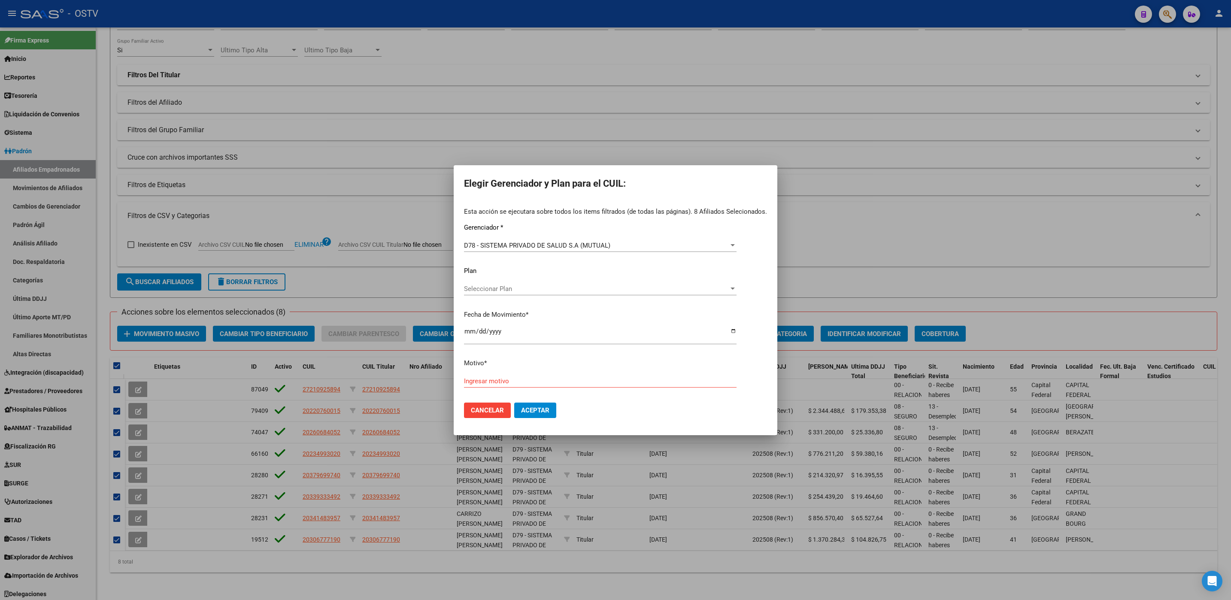
click at [556, 385] on div "Ingresar motivo" at bounding box center [600, 381] width 273 height 13
type input "SOLICITADO AL MAIL 08102025"
click at [539, 416] on button "Aceptar" at bounding box center [535, 410] width 42 height 15
checkbox input "false"
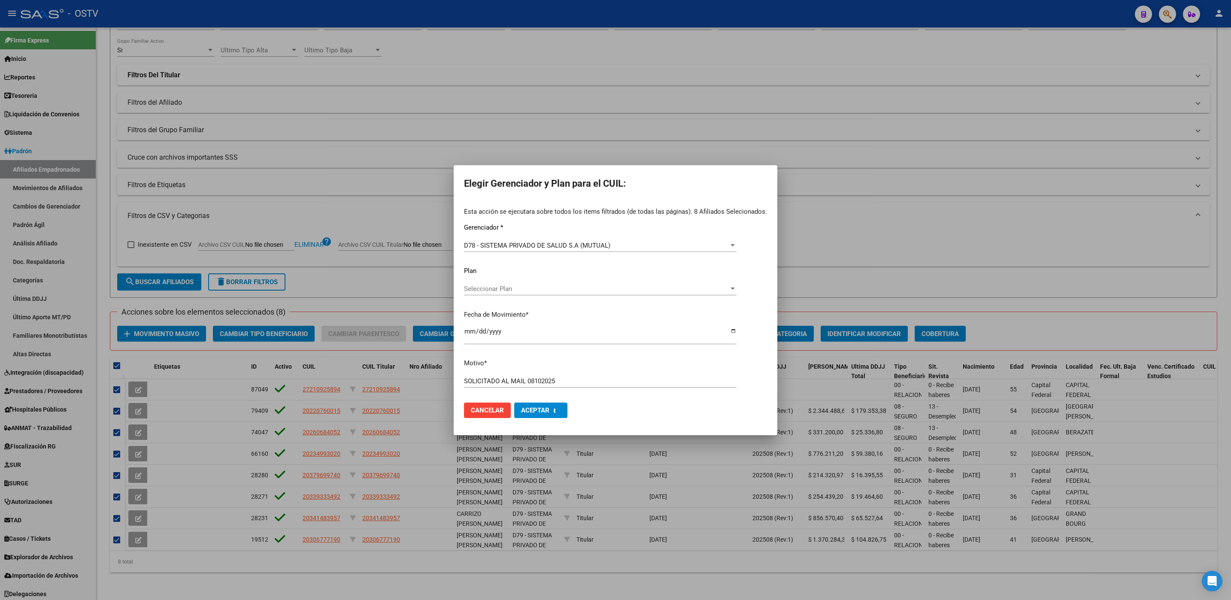
checkbox input "false"
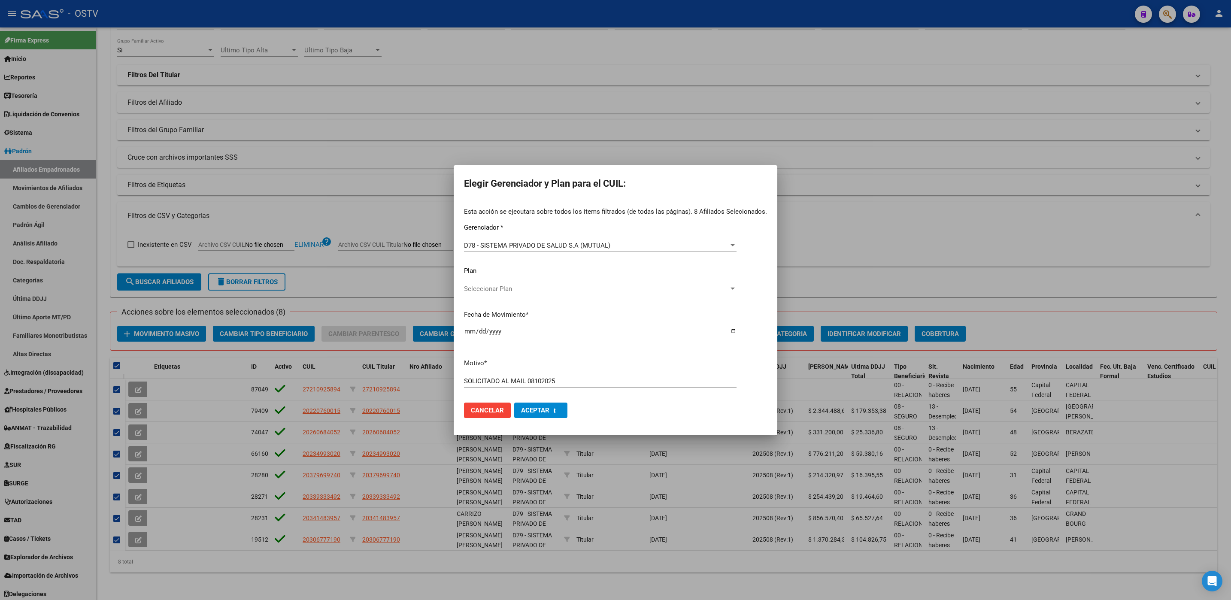
checkbox input "false"
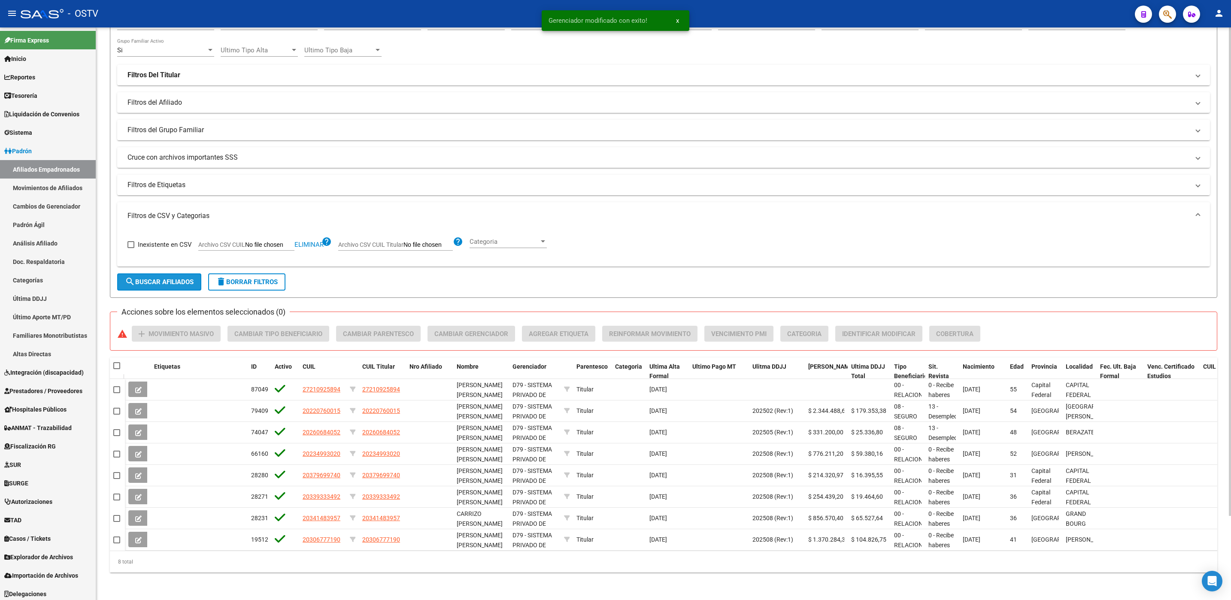
click at [148, 278] on span "search Buscar Afiliados" at bounding box center [159, 282] width 69 height 8
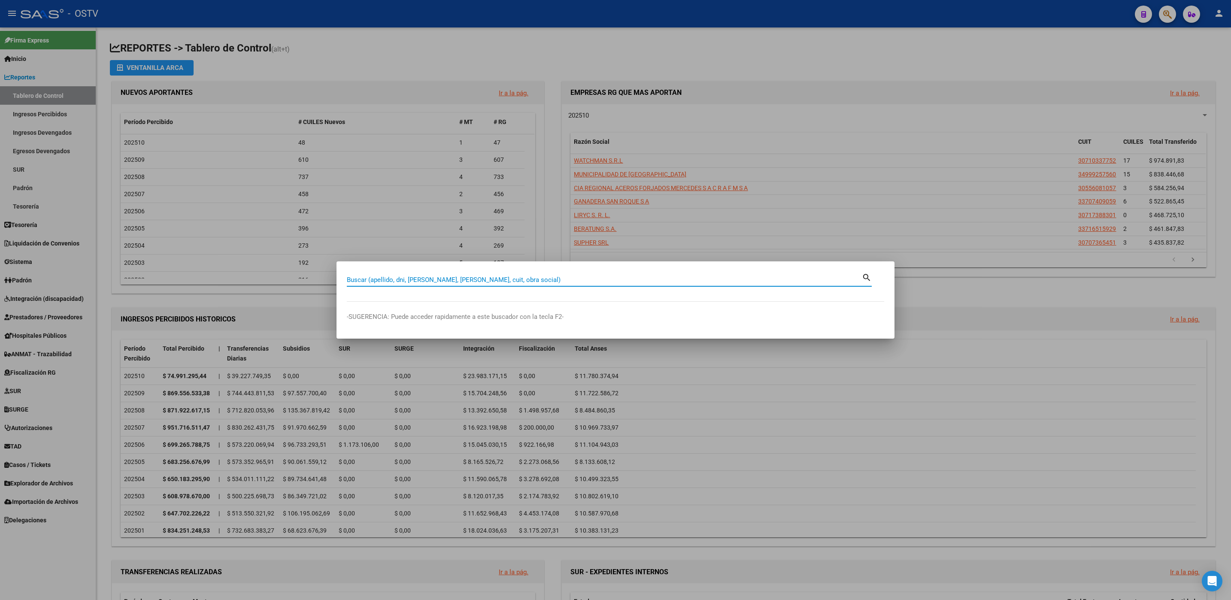
paste input "34986438"
type input "34986438"
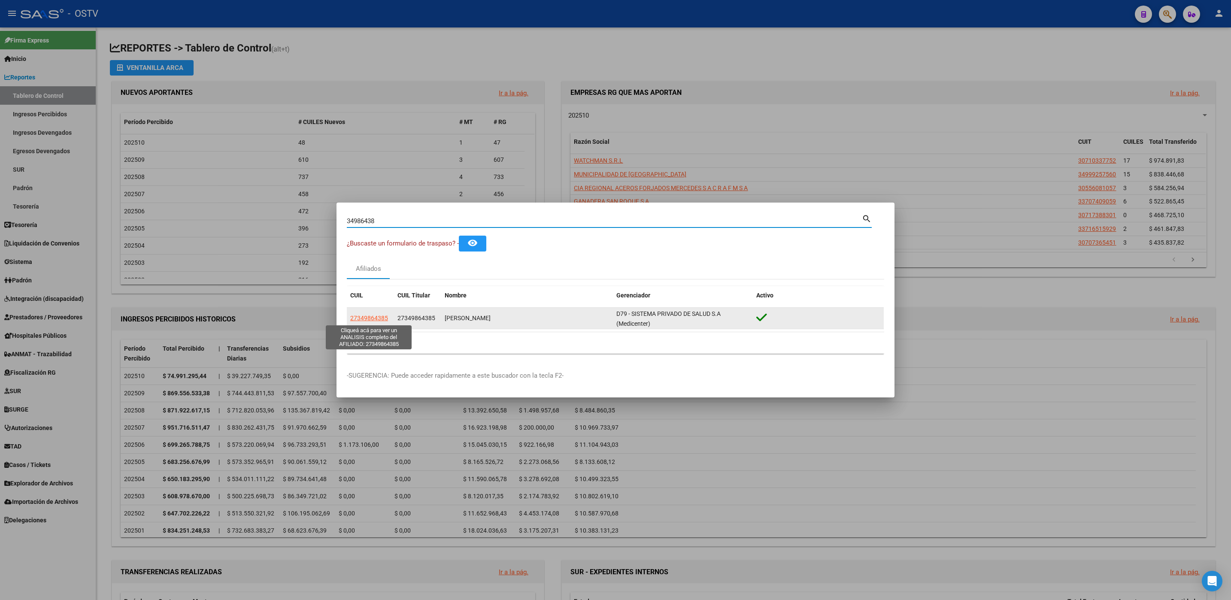
click at [360, 319] on span "27349864385" at bounding box center [369, 318] width 38 height 7
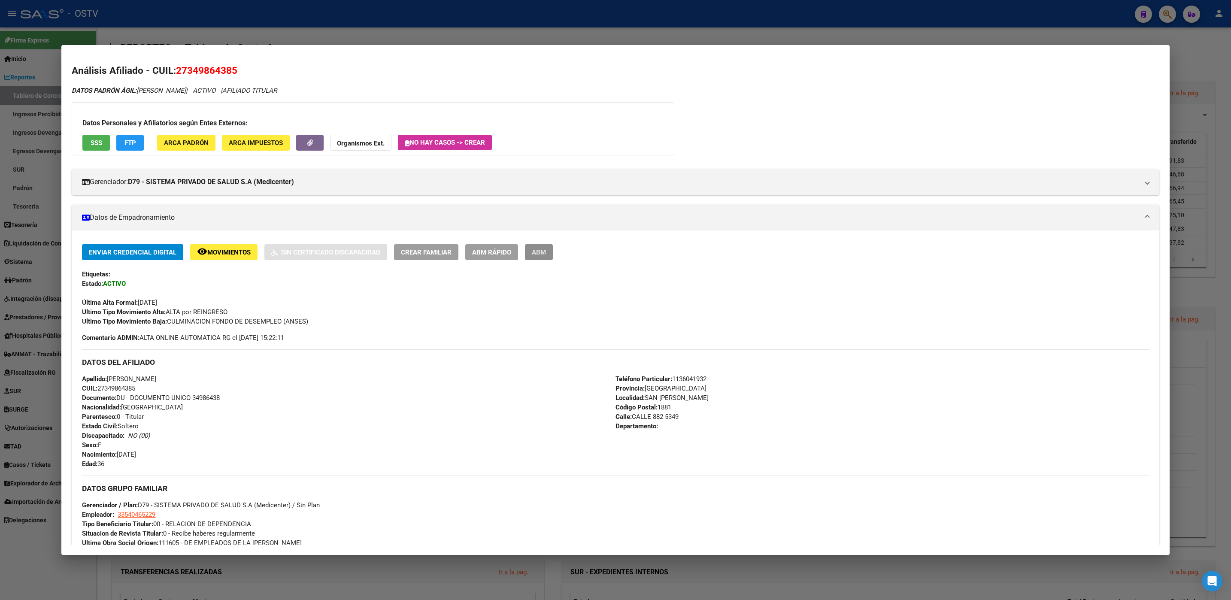
click at [535, 251] on span "ABM" at bounding box center [539, 252] width 14 height 8
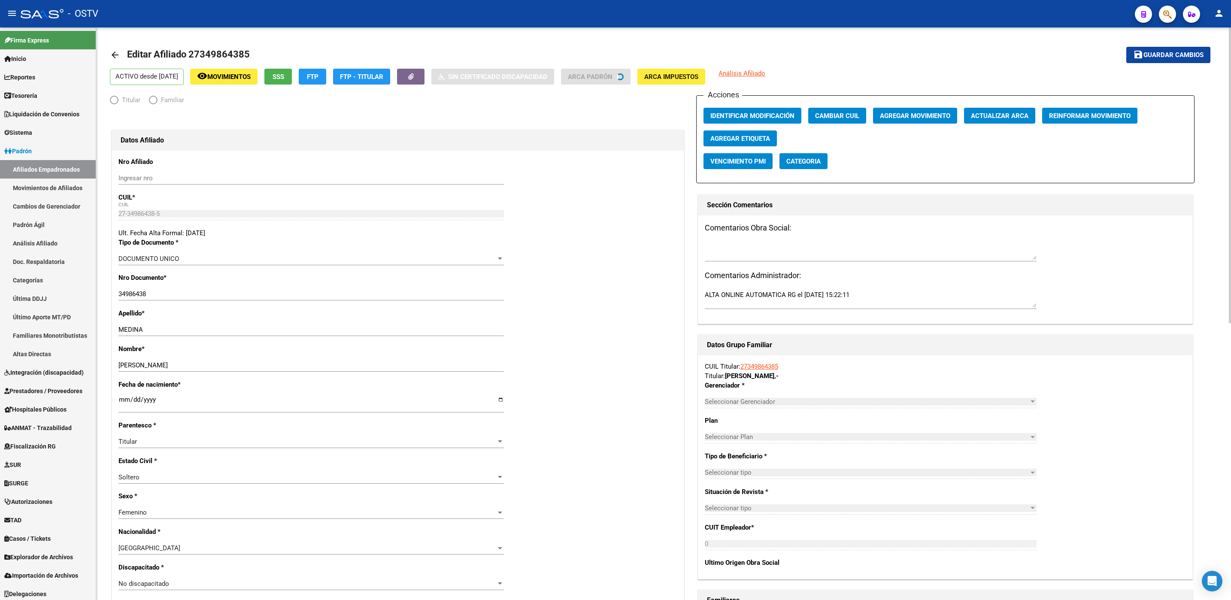
radio input "true"
type input "33-54046522-9"
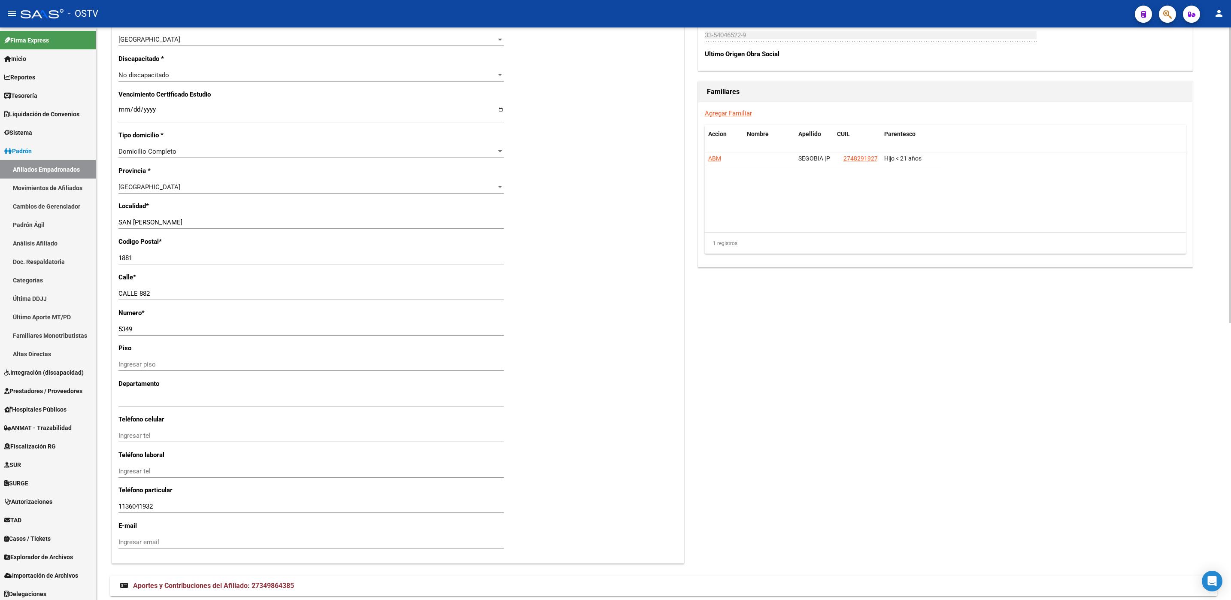
scroll to position [515, 0]
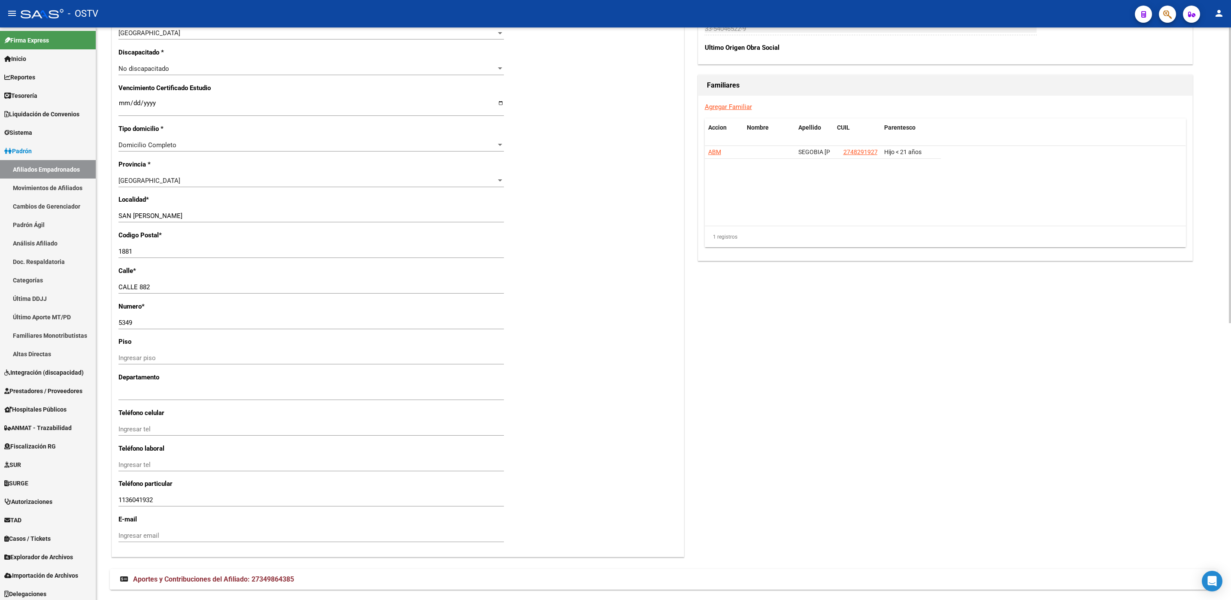
click at [297, 577] on mat-panel-title "Aportes y Contribuciones del Afiliado: 27349864385" at bounding box center [658, 579] width 1076 height 9
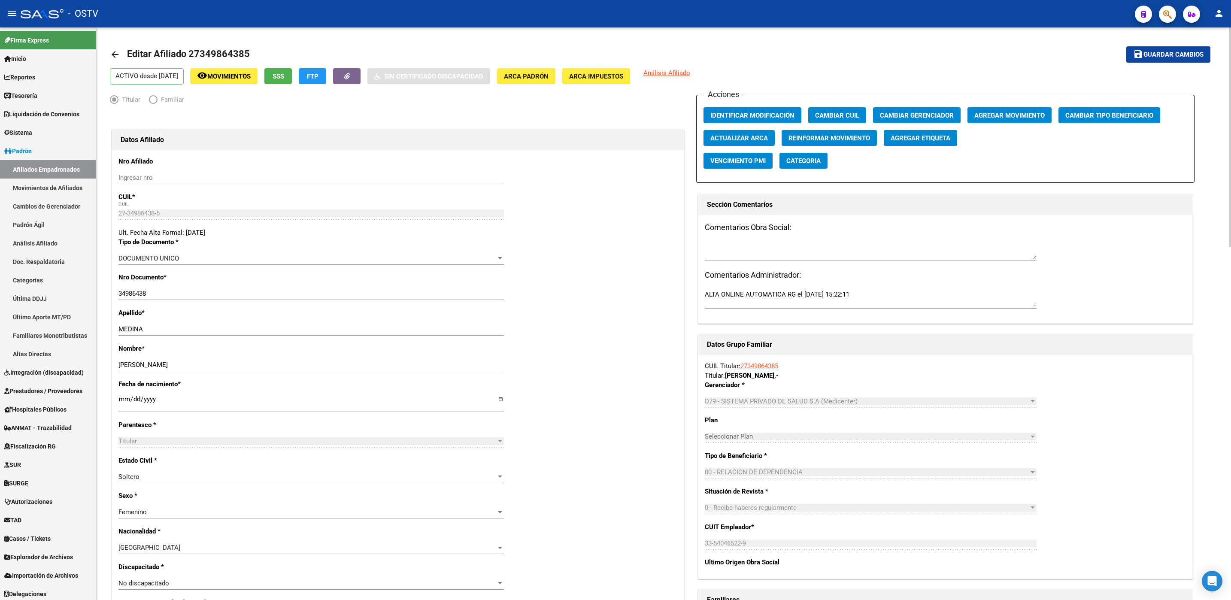
scroll to position [0, 0]
click at [904, 112] on span "Cambiar Gerenciador" at bounding box center [917, 116] width 74 height 8
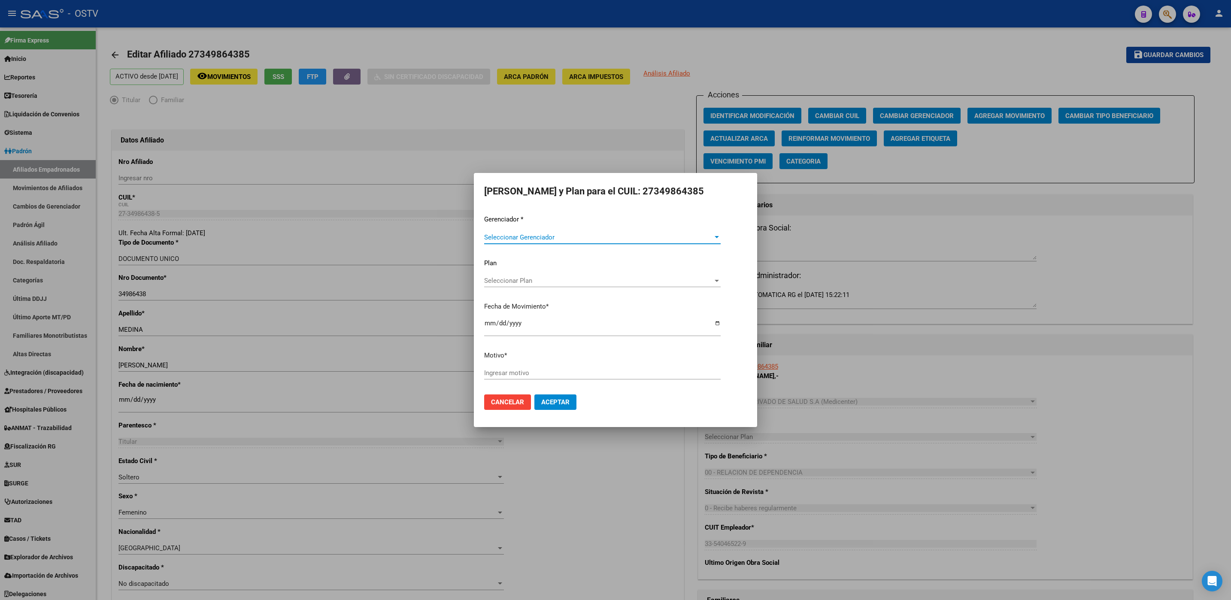
click at [525, 235] on span "Seleccionar Gerenciador" at bounding box center [598, 237] width 229 height 8
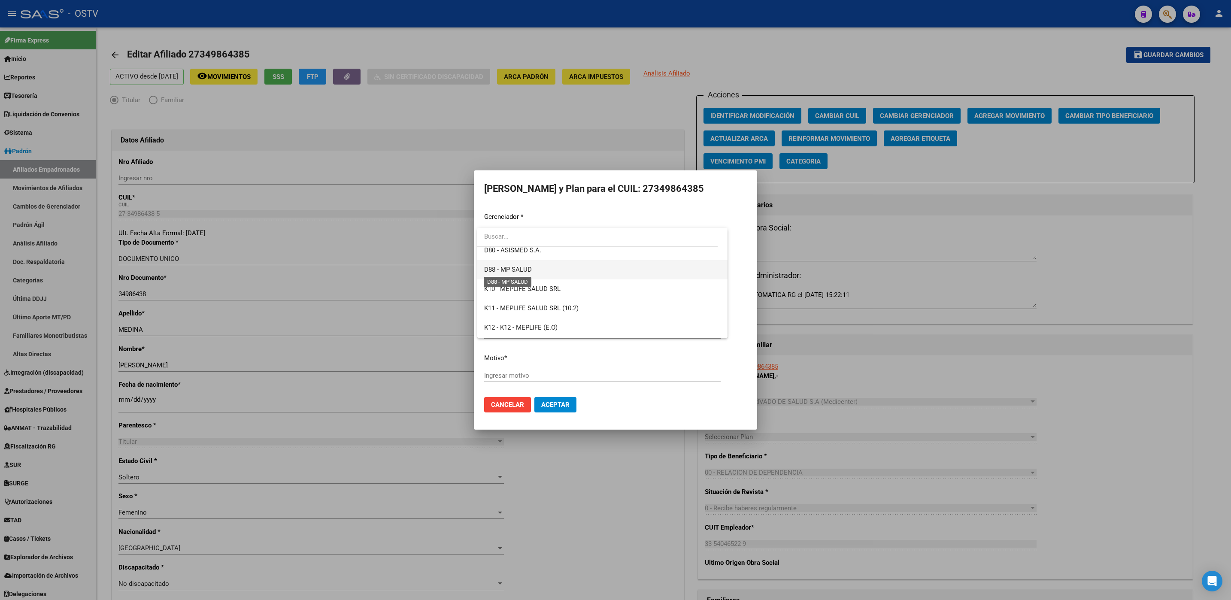
scroll to position [386, 0]
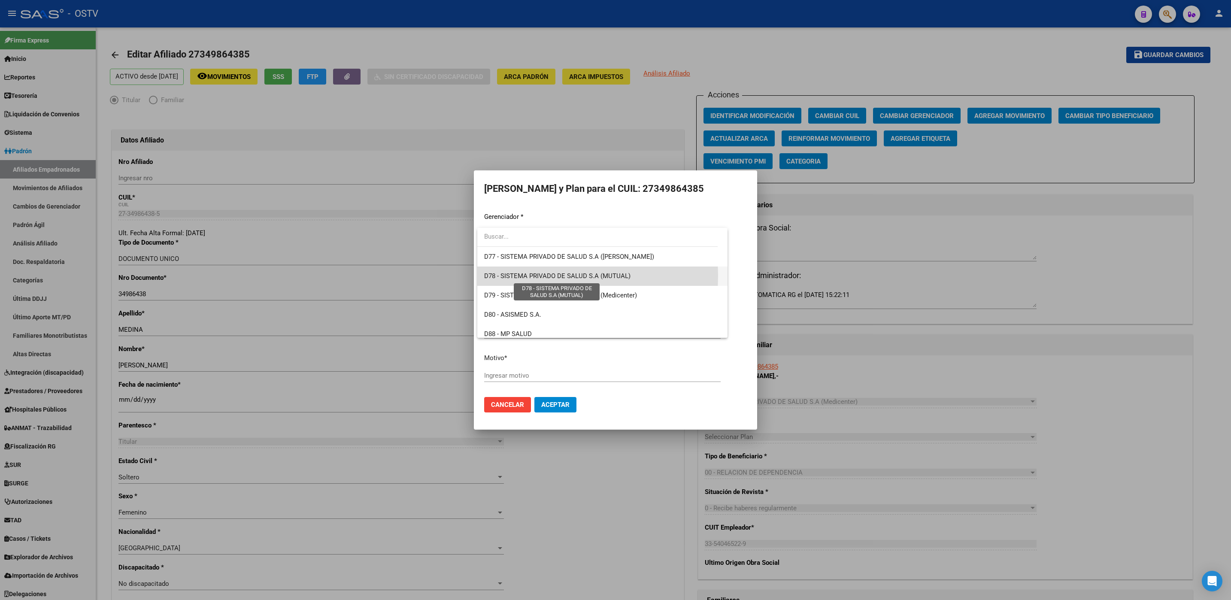
click at [519, 276] on span "D78 - SISTEMA PRIVADO DE SALUD S.A (MUTUAL)" at bounding box center [557, 276] width 146 height 8
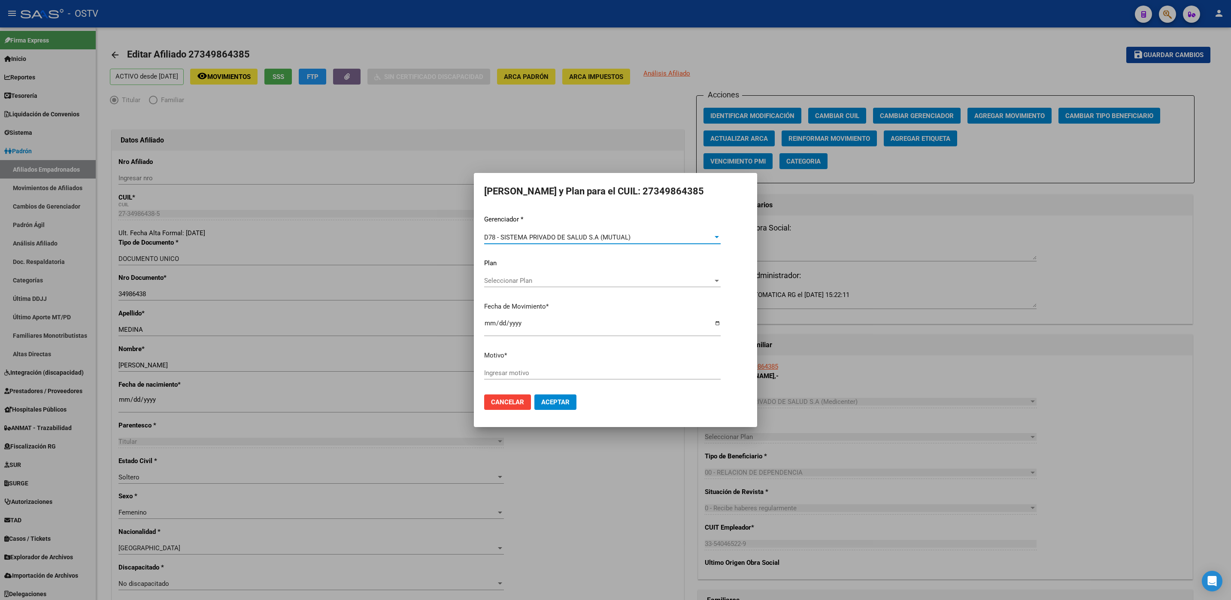
click at [508, 373] on input "Ingresar motivo" at bounding box center [602, 373] width 236 height 8
type input "SOLICITADO AL MAIL 08102025"
click at [541, 398] on span "Aceptar" at bounding box center [555, 402] width 28 height 8
